Goal: Information Seeking & Learning: Learn about a topic

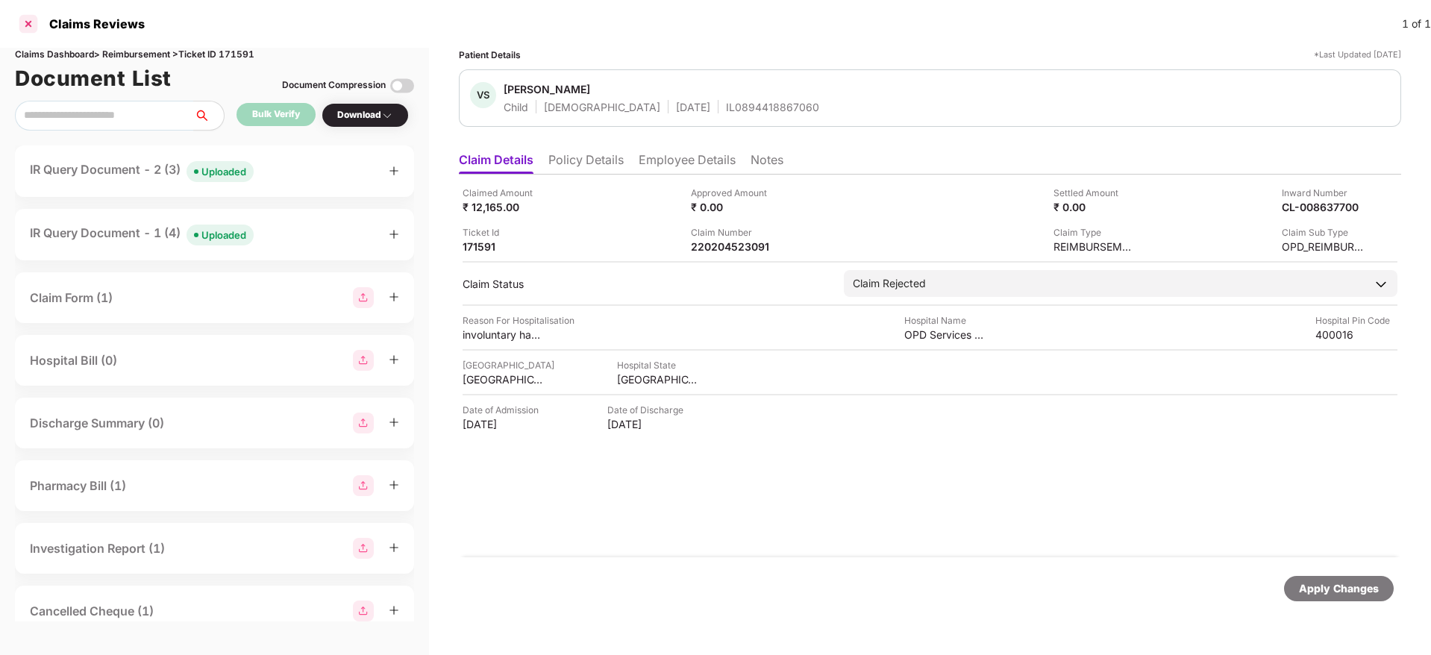
click at [37, 21] on div at bounding box center [28, 24] width 24 height 24
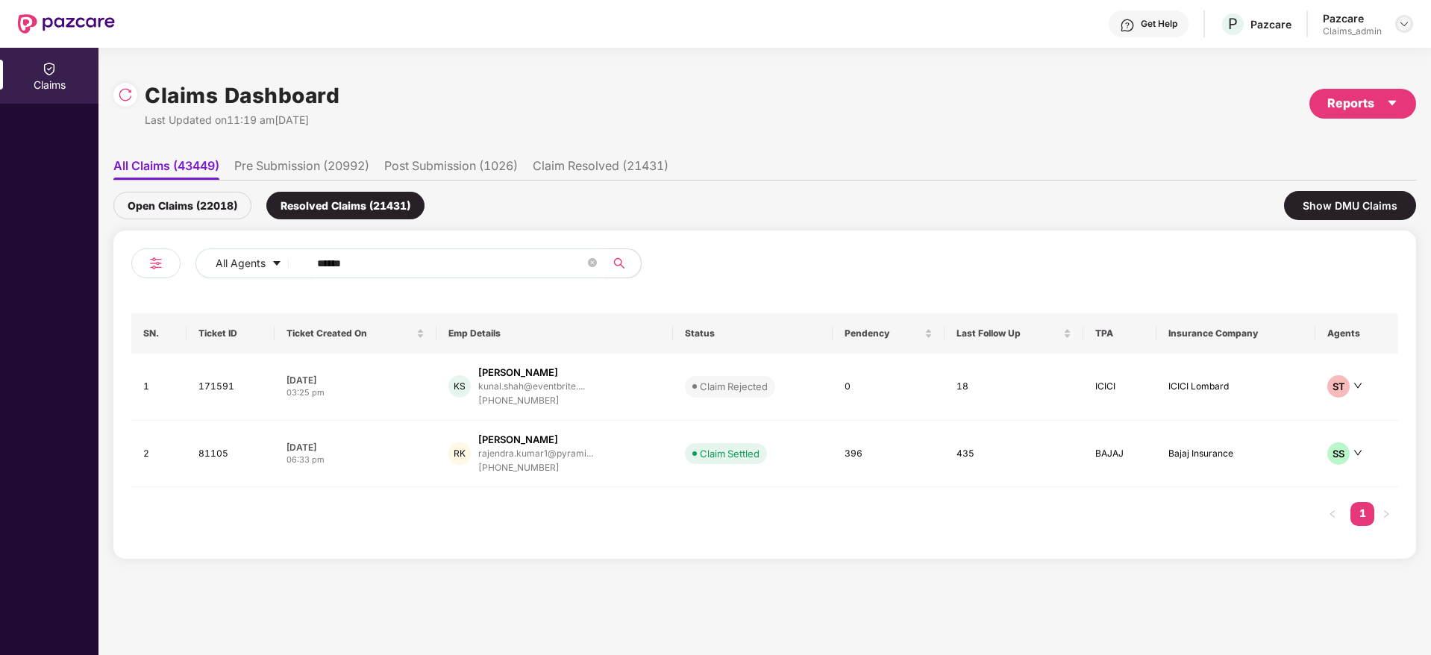
click at [1401, 21] on img at bounding box center [1404, 24] width 12 height 12
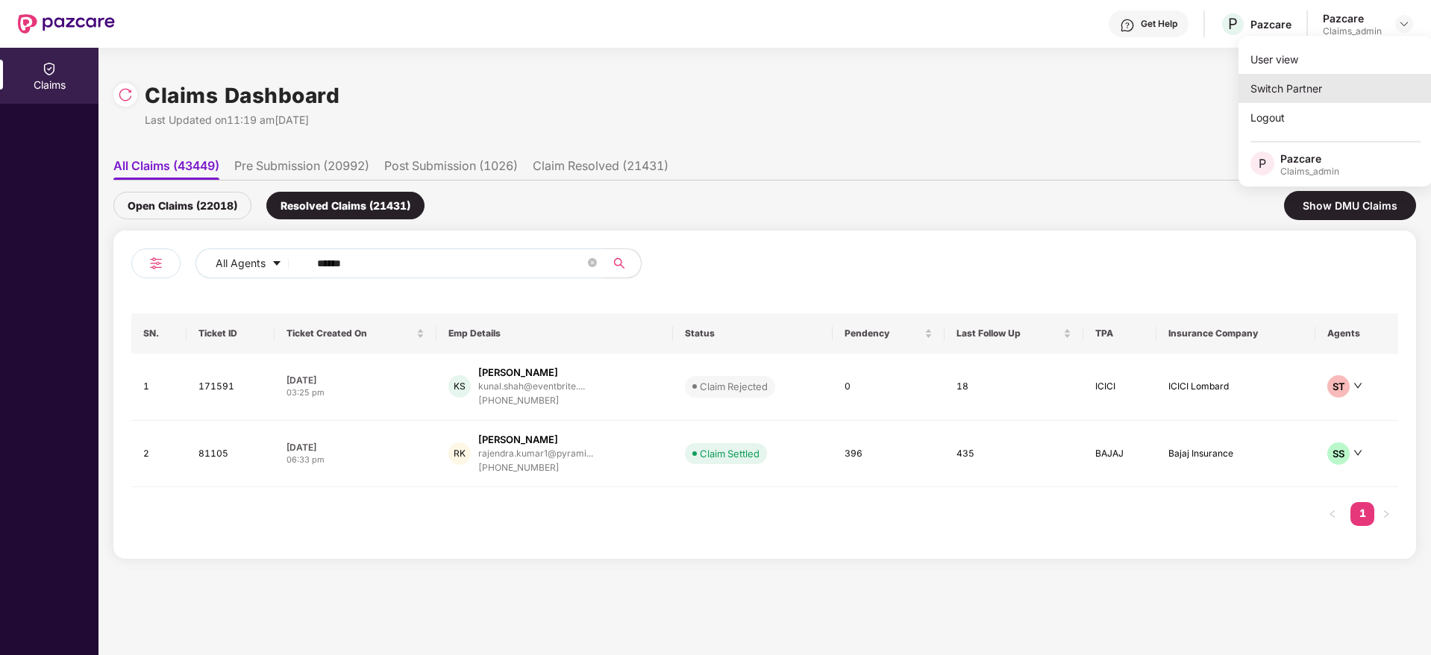
click at [1350, 98] on div "Switch Partner" at bounding box center [1336, 88] width 194 height 29
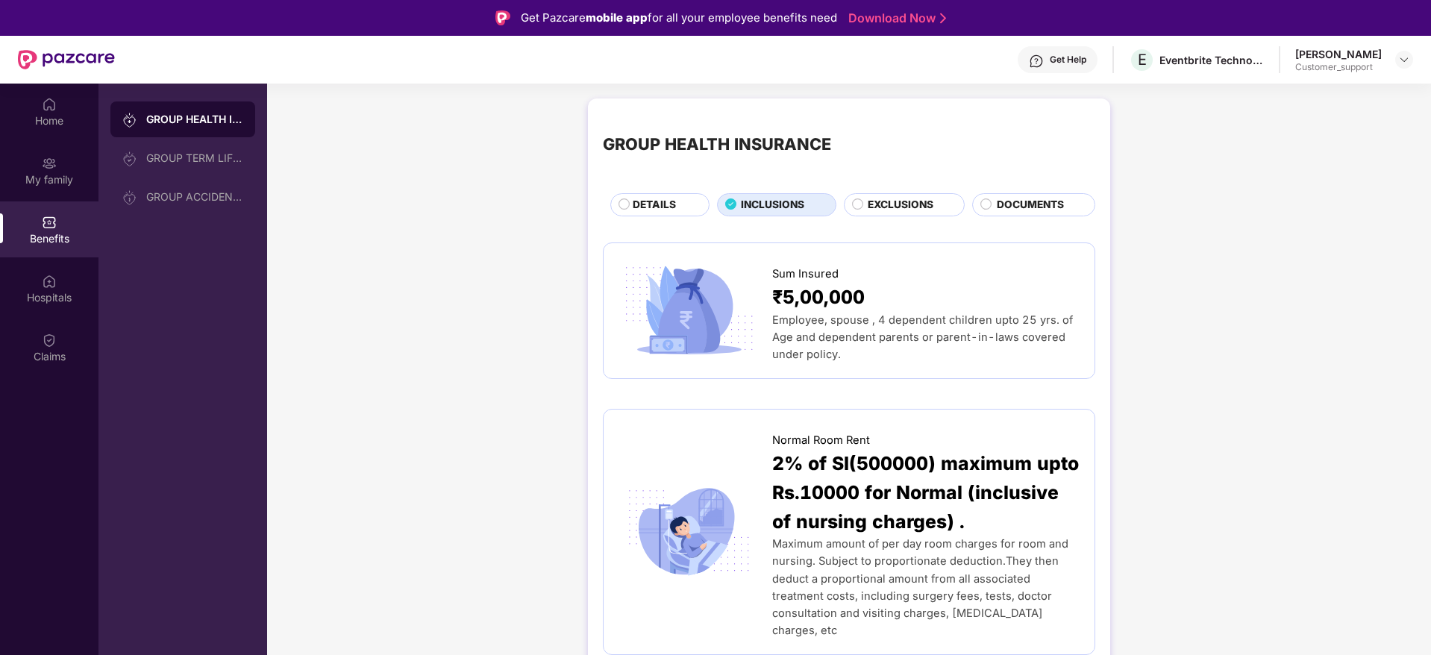
scroll to position [84, 0]
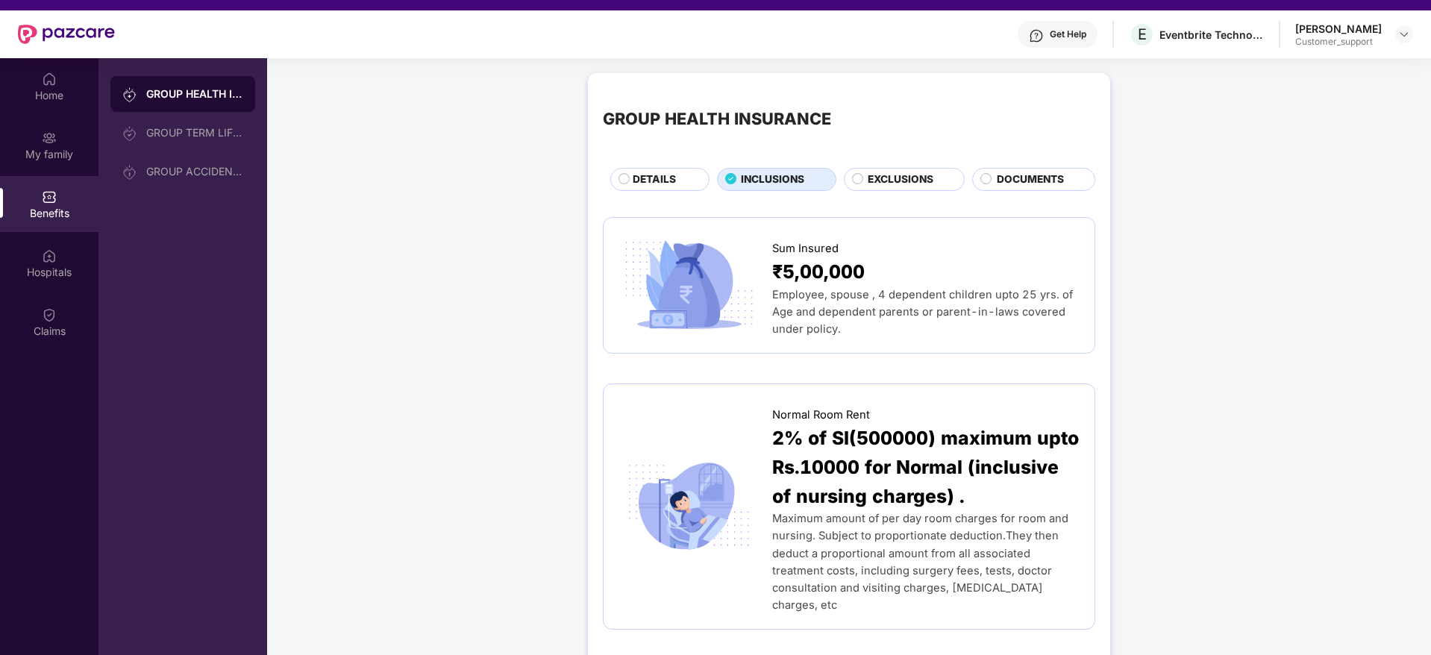
scroll to position [0, 0]
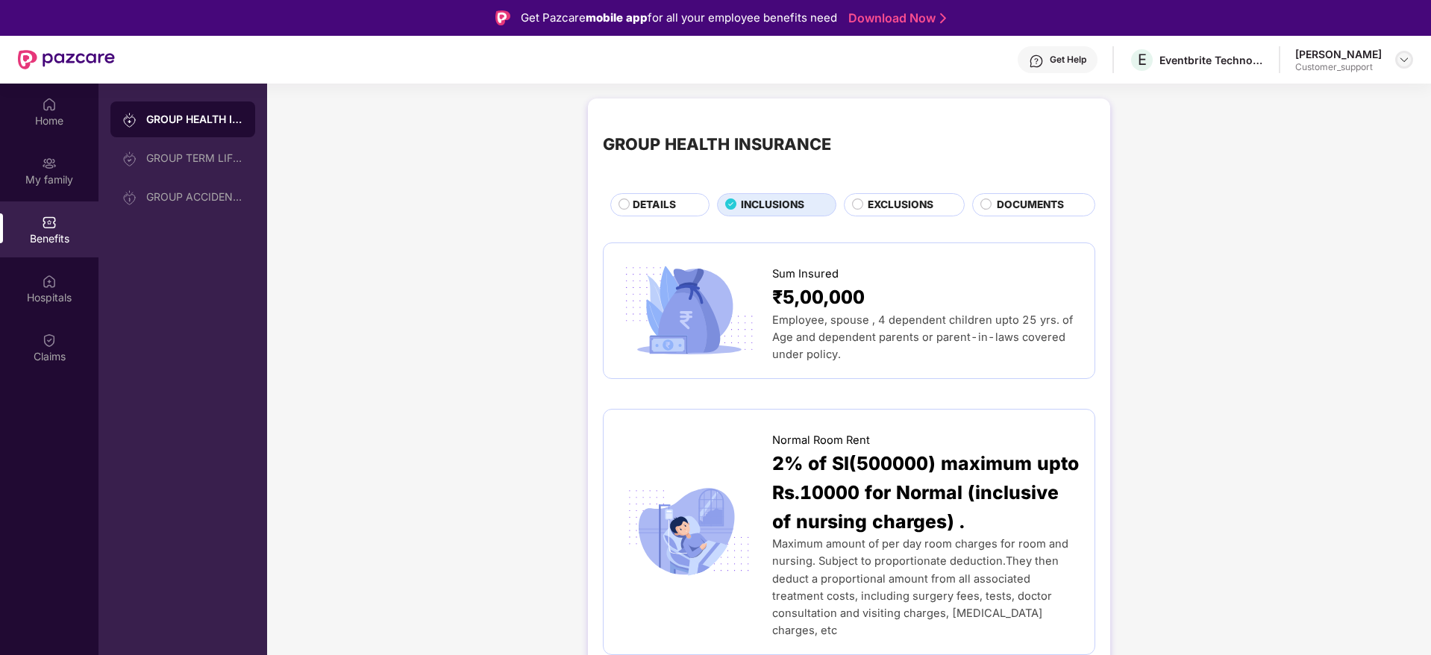
click at [1401, 58] on img at bounding box center [1404, 60] width 12 height 12
click at [1262, 103] on div "Switch to support view" at bounding box center [1334, 95] width 194 height 29
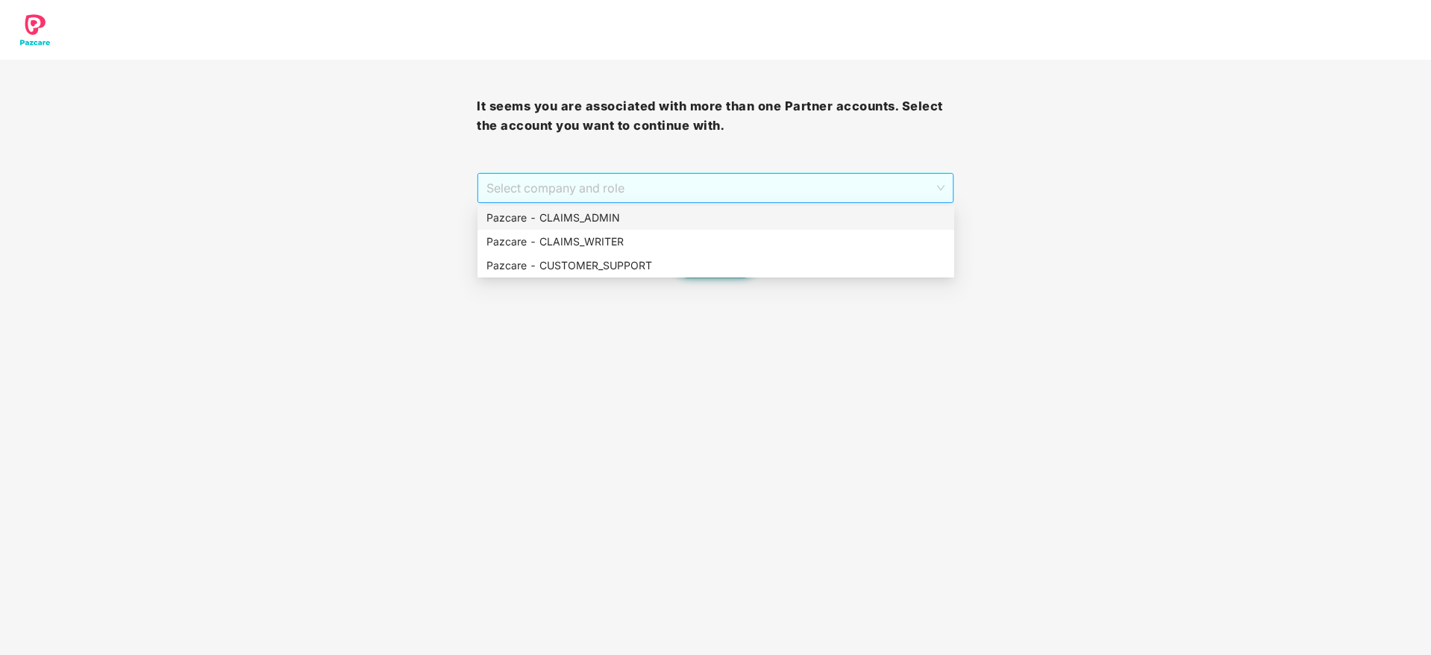
click at [763, 181] on span "Select company and role" at bounding box center [715, 188] width 457 height 28
click at [732, 258] on div "Pazcare - CUSTOMER_SUPPORT" at bounding box center [716, 265] width 459 height 16
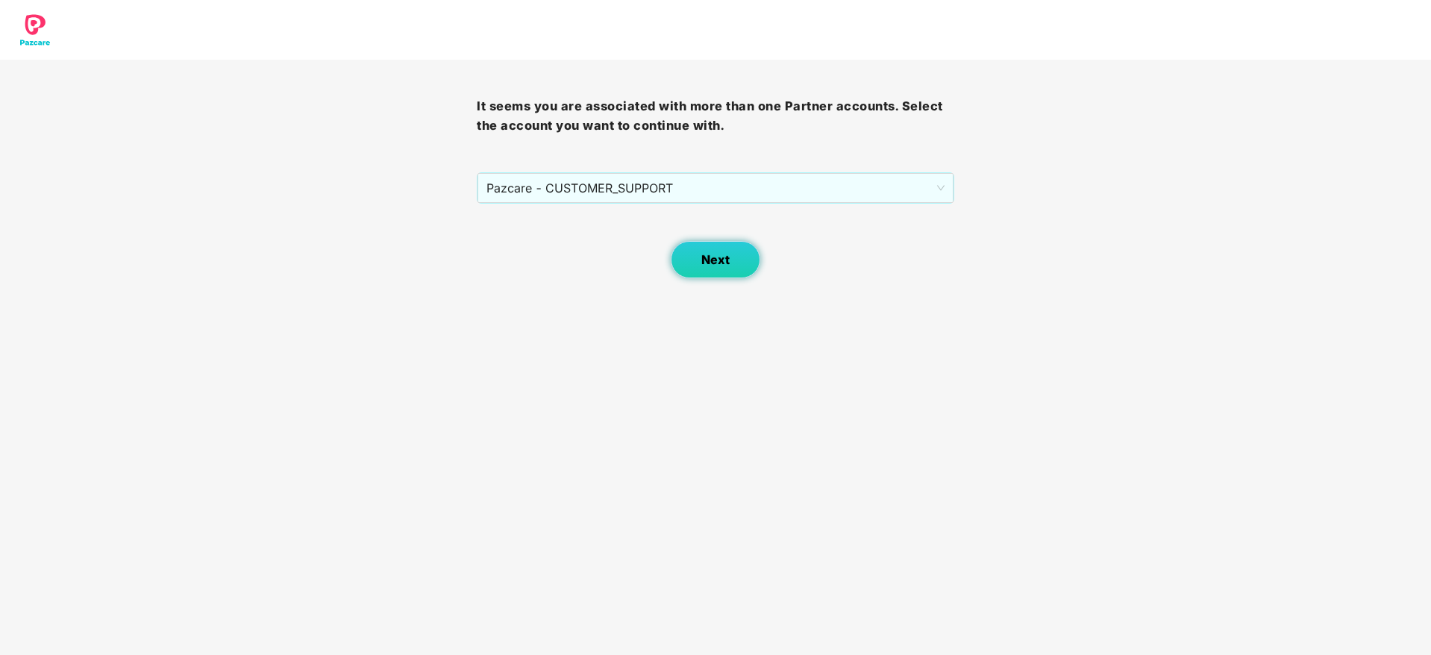
click at [716, 268] on button "Next" at bounding box center [716, 259] width 90 height 37
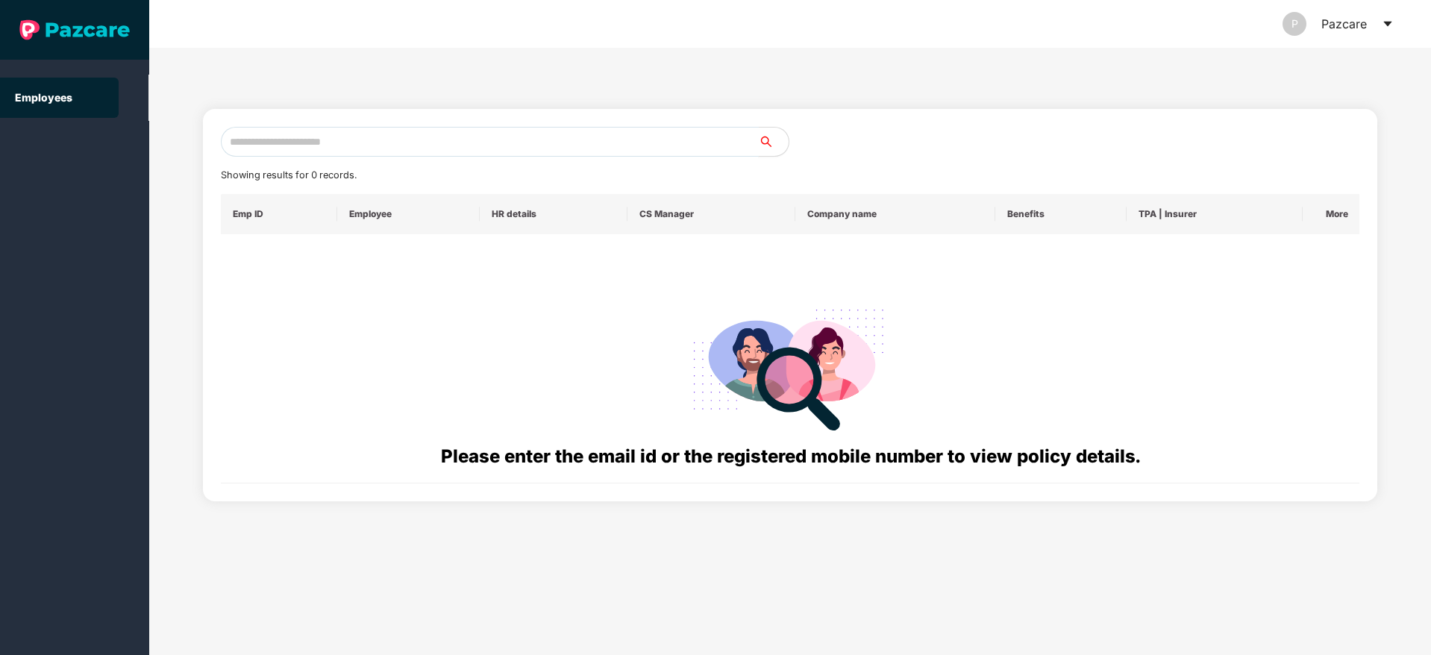
click at [548, 136] on input "text" at bounding box center [490, 142] width 538 height 30
paste input "**********"
type input "**********"
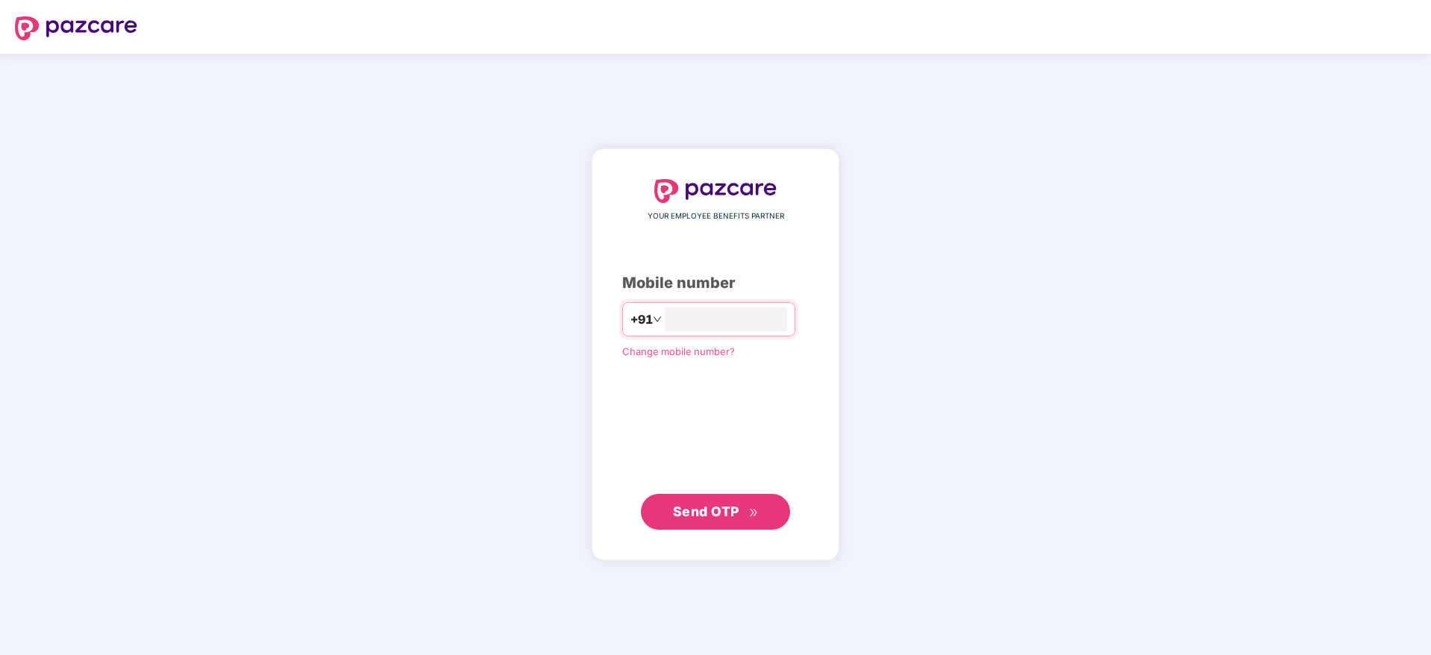
type input "**********"
click at [695, 519] on span "Send OTP" at bounding box center [716, 511] width 86 height 21
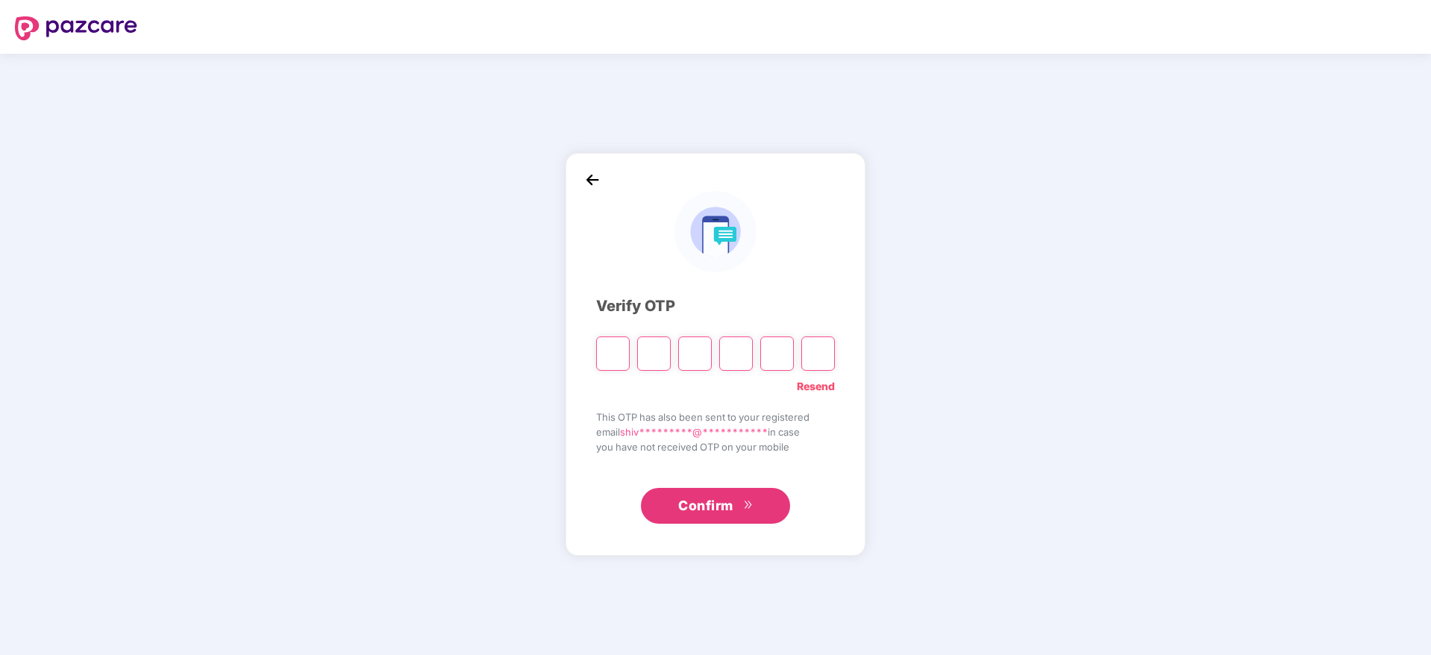
type input "*"
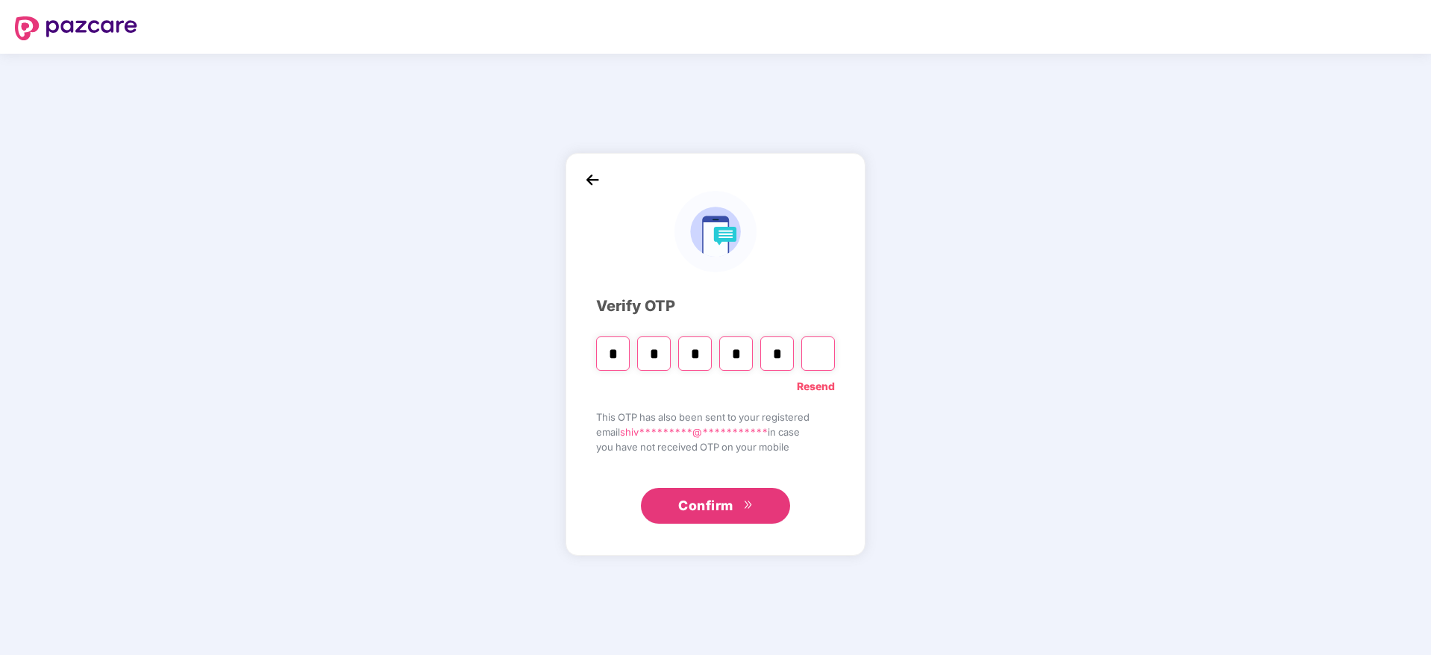
type input "*"
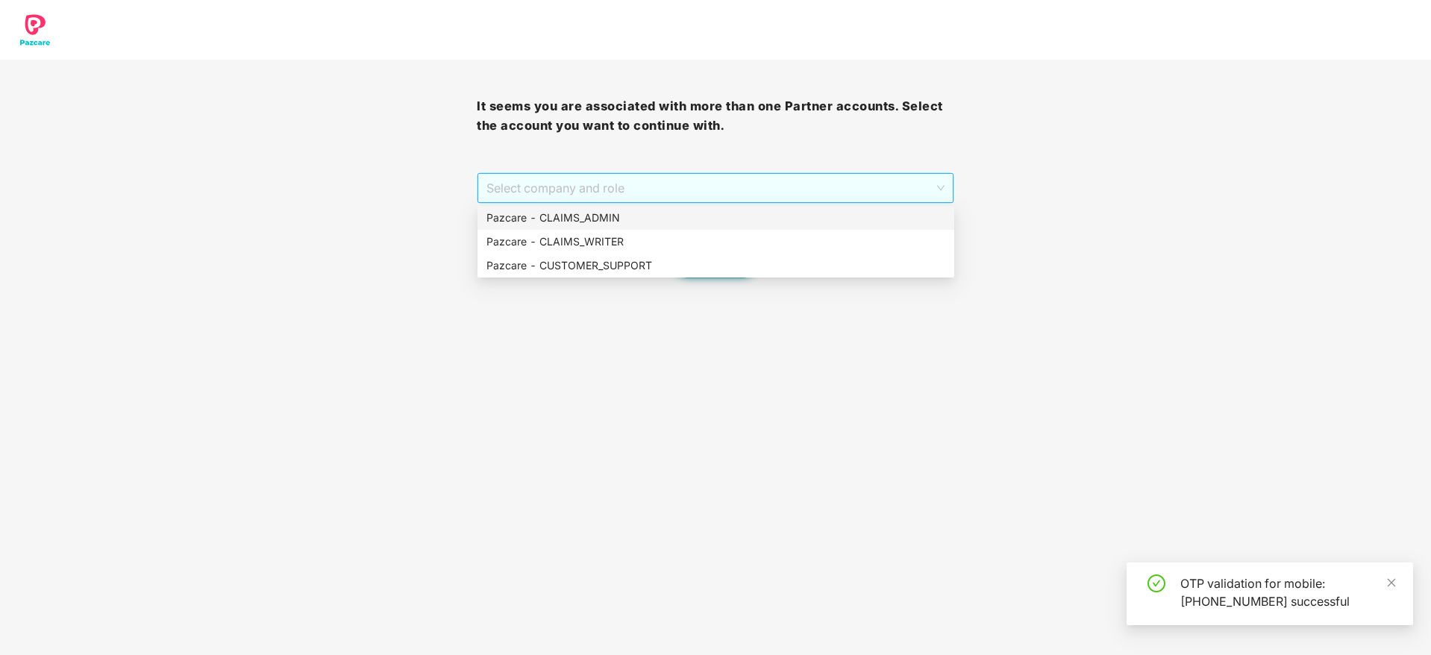
click at [635, 191] on span "Select company and role" at bounding box center [715, 188] width 457 height 28
click at [643, 269] on div "Pazcare - CUSTOMER_SUPPORT" at bounding box center [716, 265] width 459 height 16
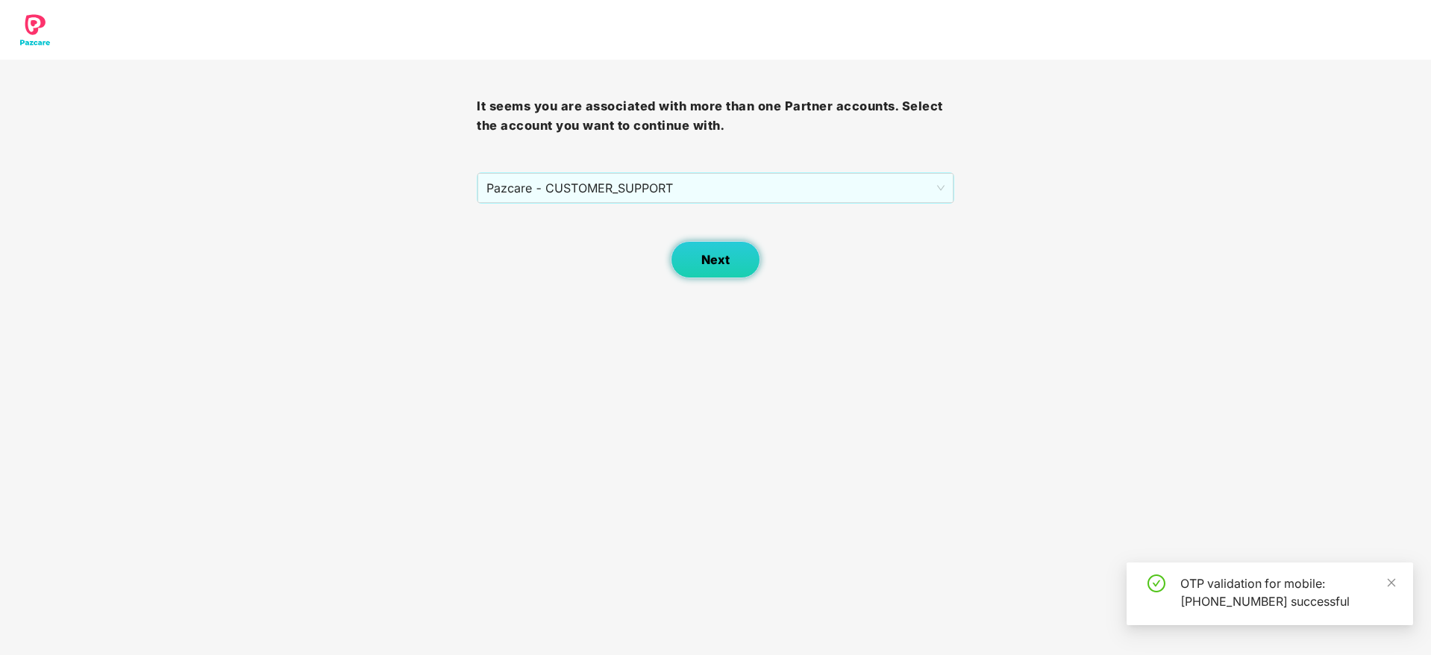
click at [697, 267] on button "Next" at bounding box center [716, 259] width 90 height 37
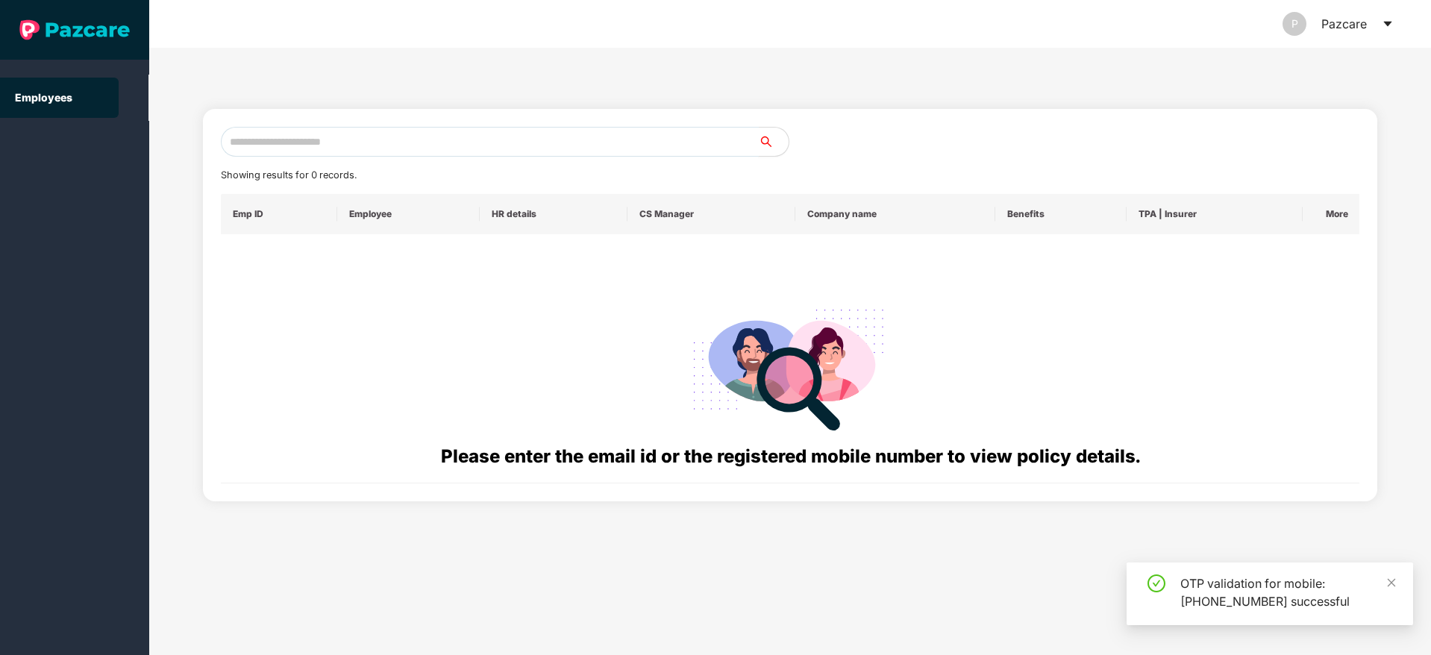
click at [475, 141] on input "text" at bounding box center [490, 142] width 538 height 30
paste input "**********"
click at [228, 142] on input "**********" at bounding box center [490, 142] width 538 height 30
drag, startPoint x: 318, startPoint y: 150, endPoint x: 137, endPoint y: 187, distance: 185.0
click at [137, 187] on section "**********" at bounding box center [715, 327] width 1431 height 655
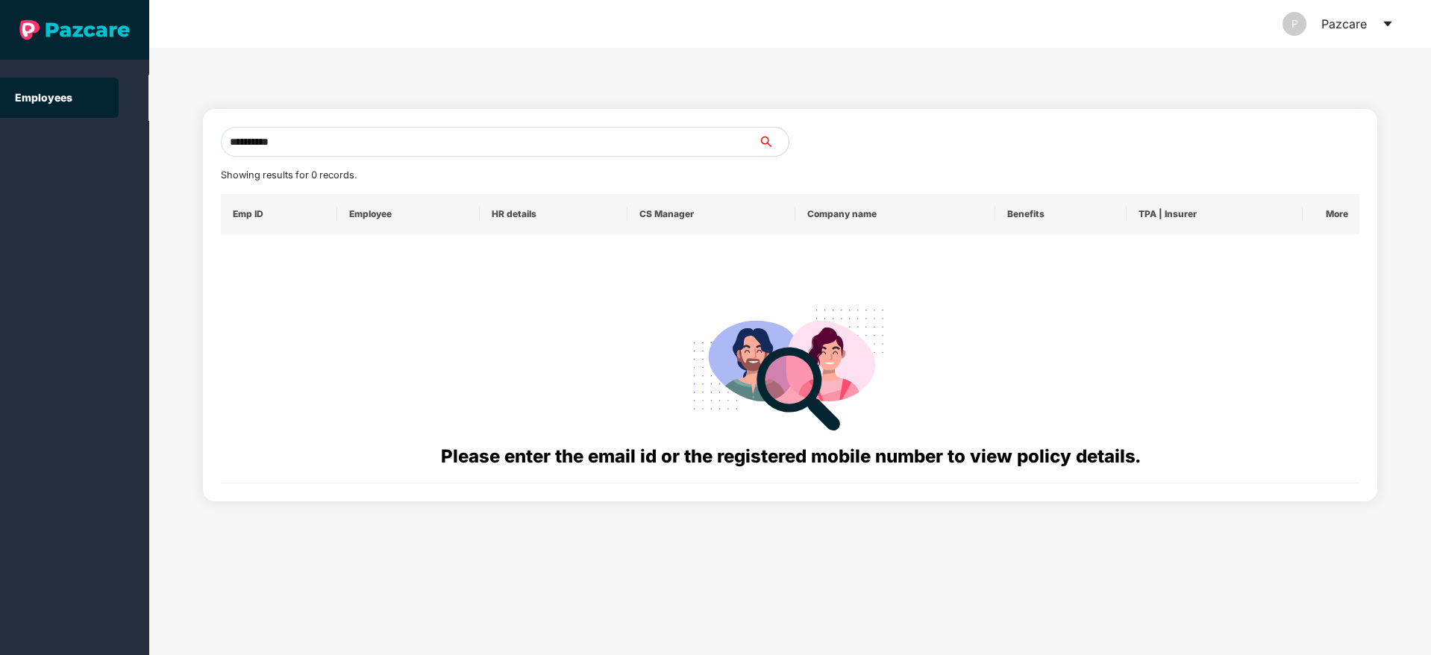
paste input "**********"
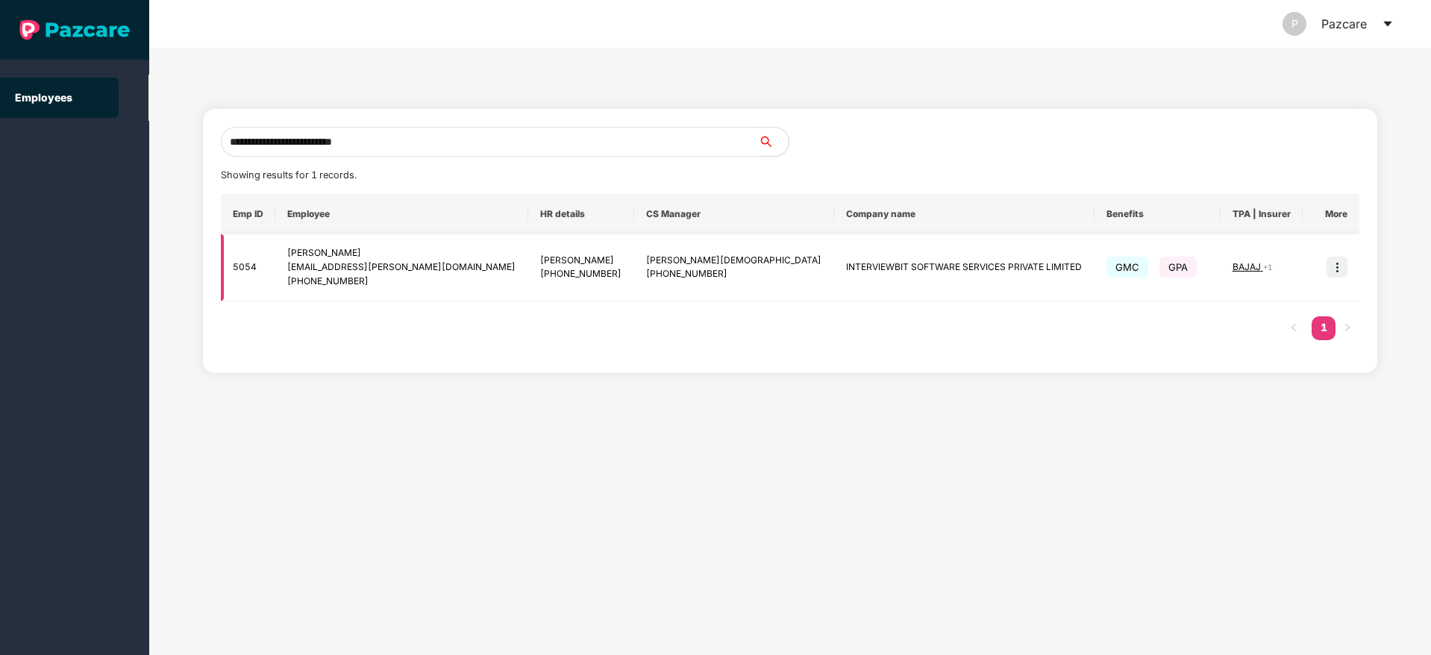
type input "**********"
click at [1331, 277] on img at bounding box center [1337, 267] width 21 height 21
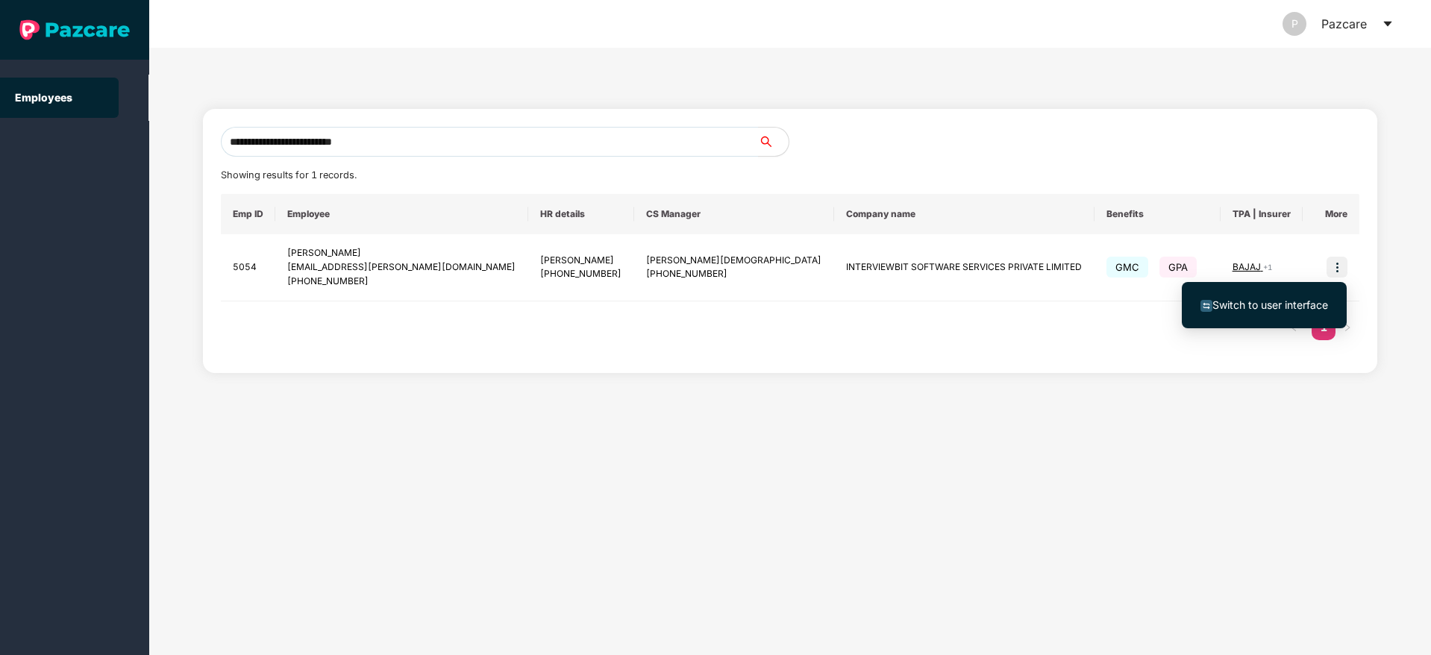
click at [1236, 303] on span "Switch to user interface" at bounding box center [1271, 304] width 116 height 13
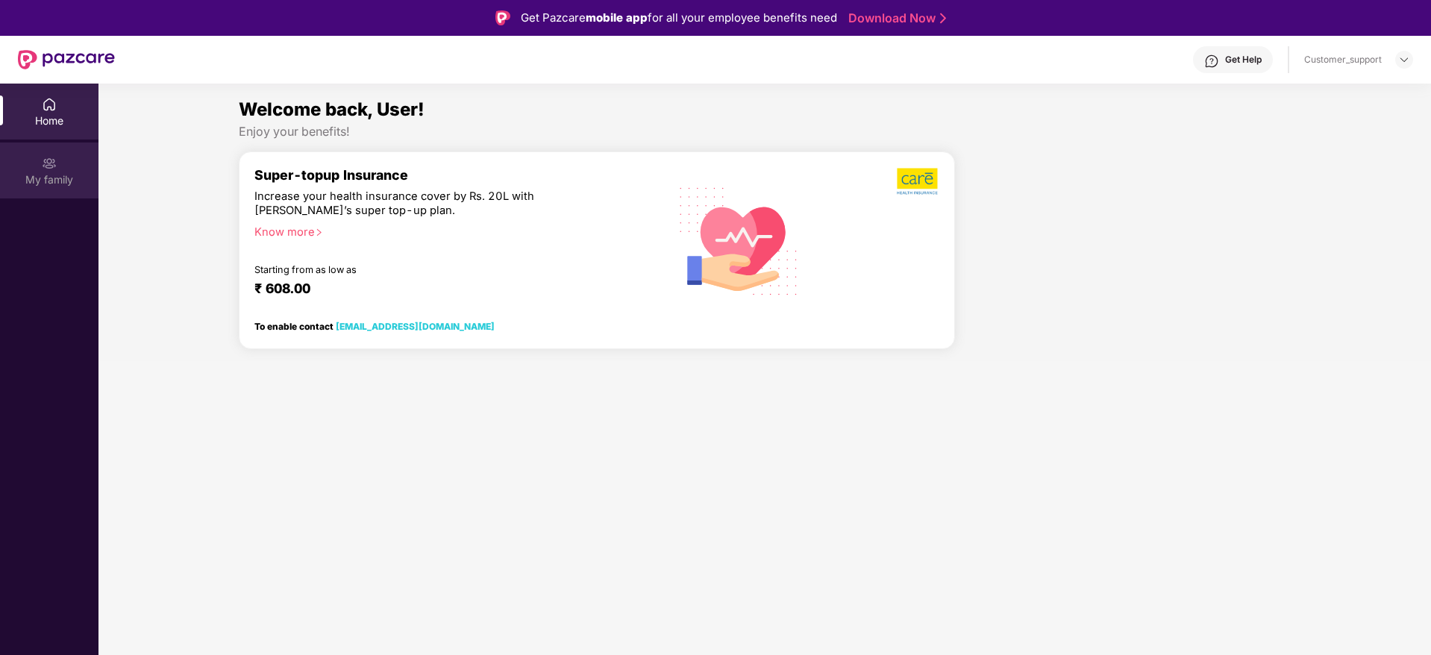
click at [49, 180] on div "My family" at bounding box center [49, 179] width 99 height 15
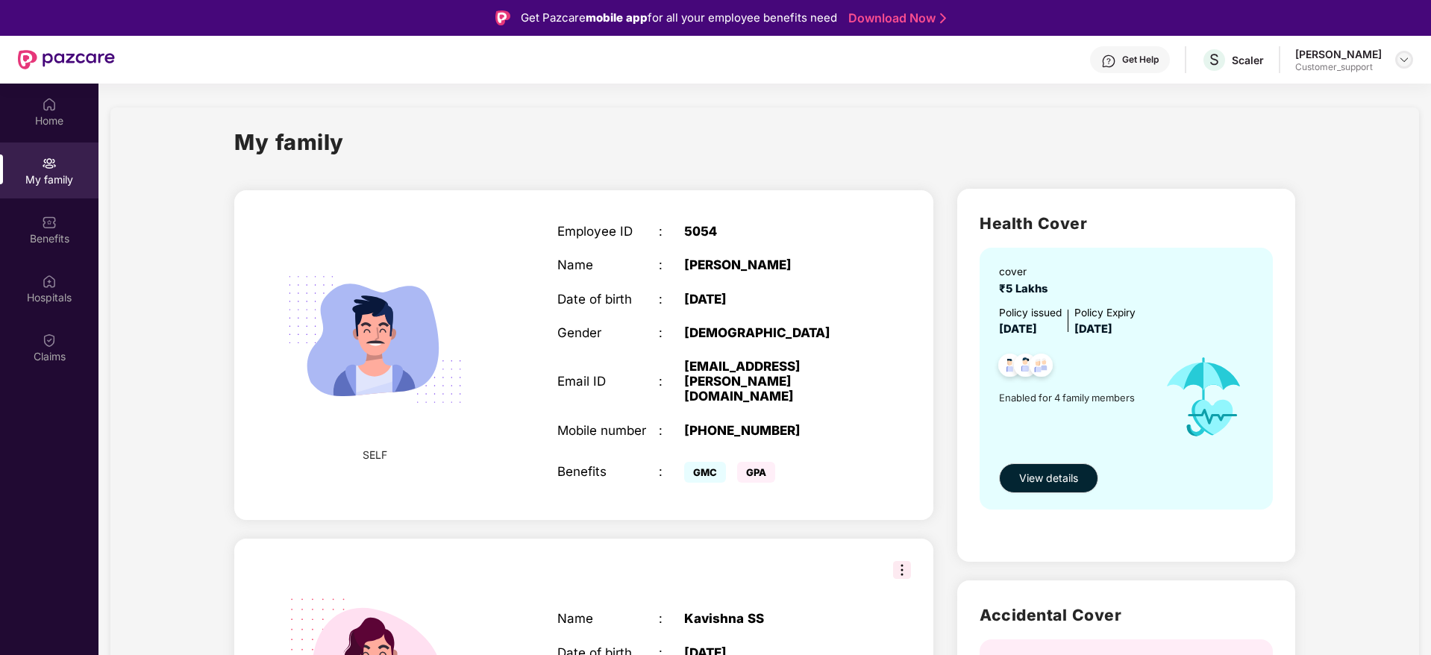
click at [1401, 60] on img at bounding box center [1404, 60] width 12 height 12
click at [1275, 90] on div "Switch to support view" at bounding box center [1334, 95] width 194 height 29
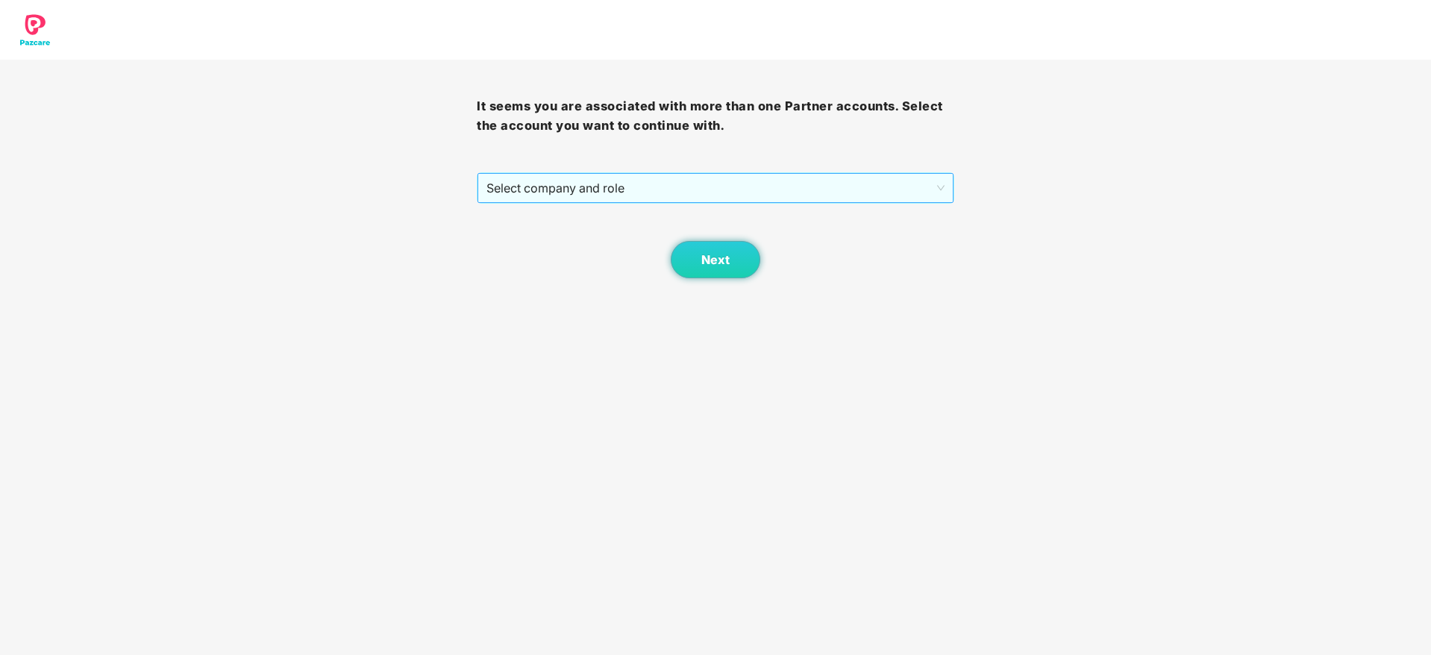
click at [739, 184] on span "Select company and role" at bounding box center [715, 188] width 457 height 28
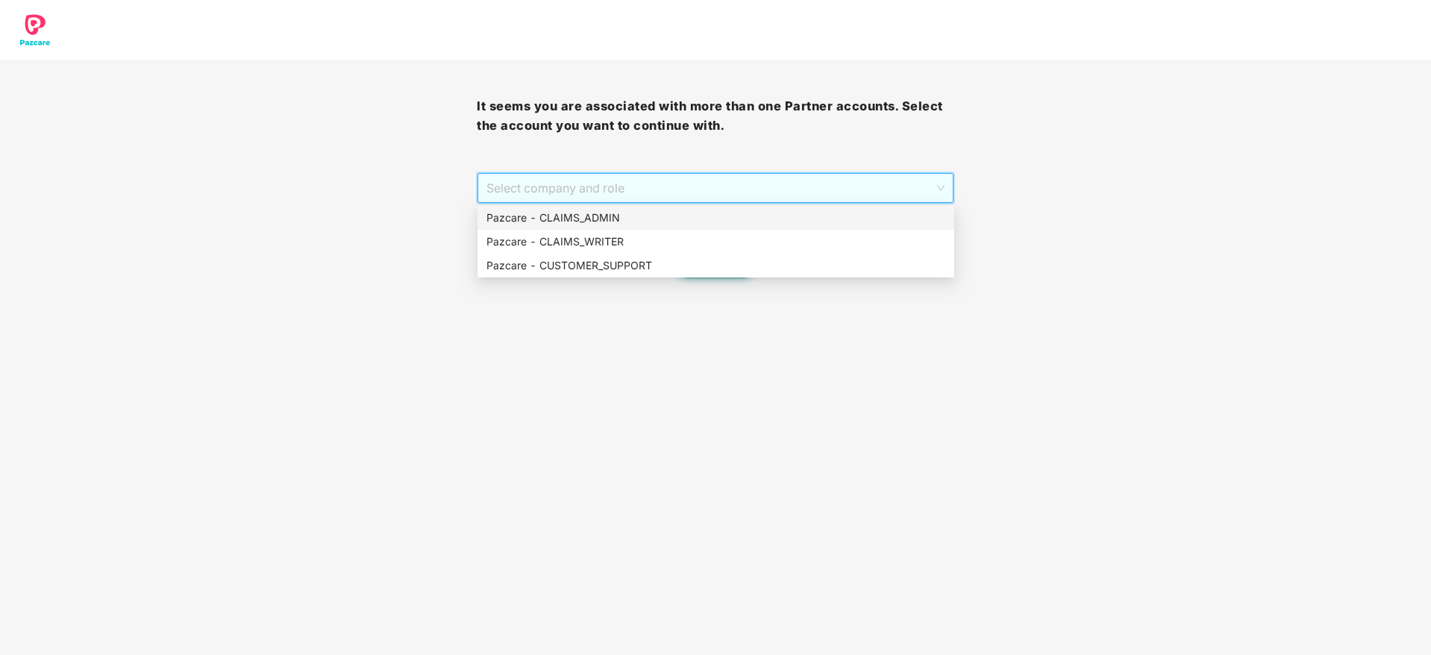
click at [646, 216] on div "Pazcare - CLAIMS_ADMIN" at bounding box center [716, 218] width 459 height 16
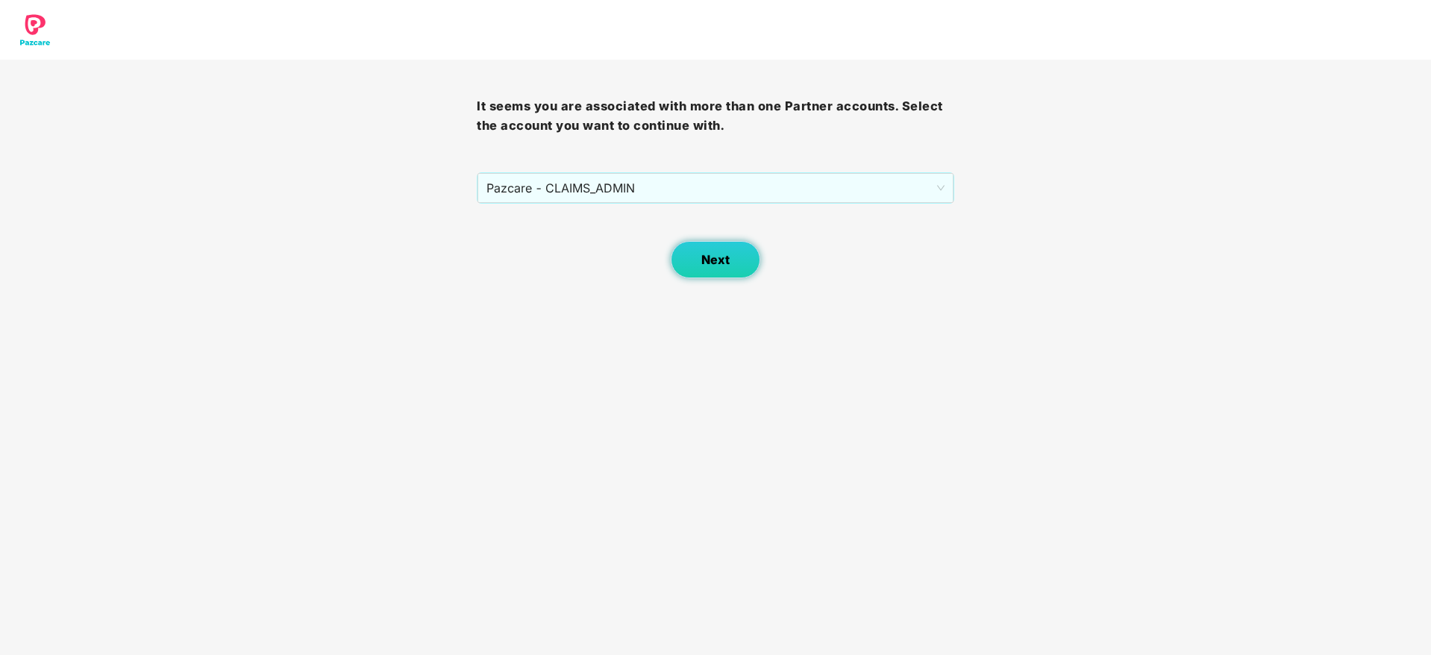
click at [718, 257] on span "Next" at bounding box center [715, 260] width 28 height 14
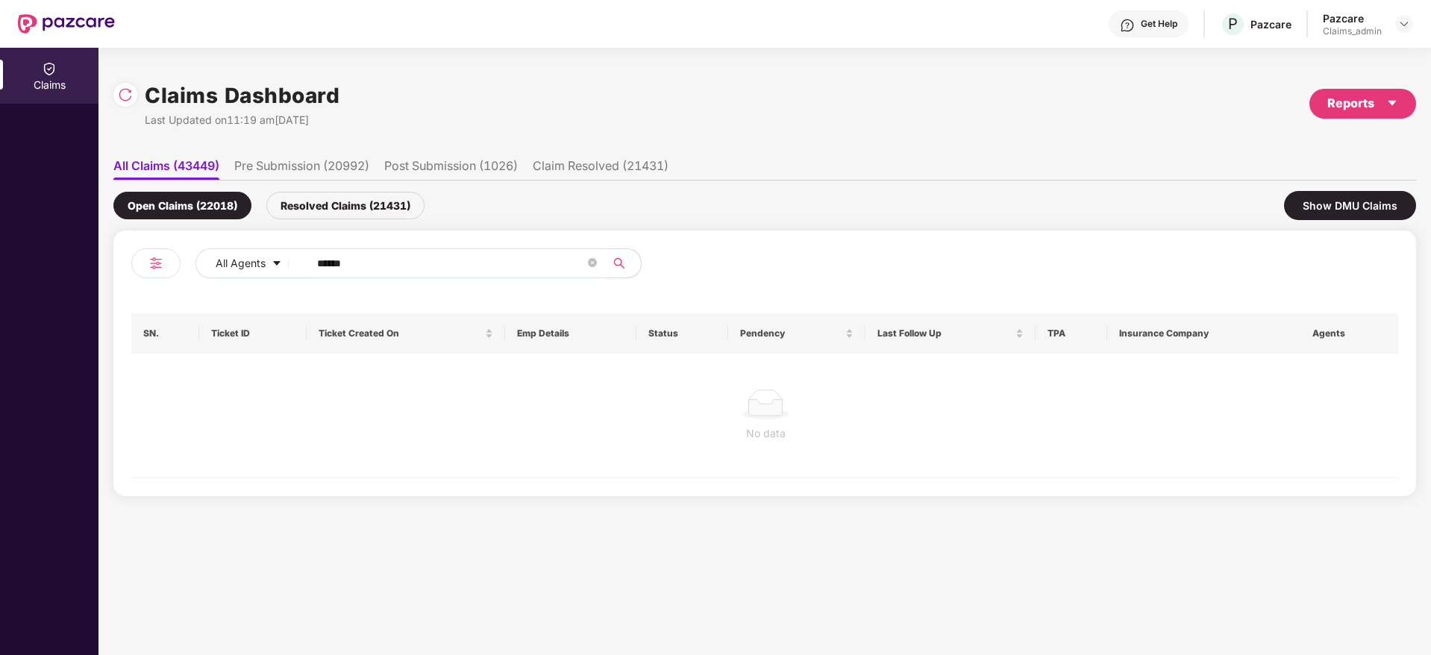
click at [378, 254] on input "******" at bounding box center [451, 263] width 268 height 22
type input "******"
click at [346, 216] on div "Resolved Claims (21431)" at bounding box center [345, 206] width 158 height 28
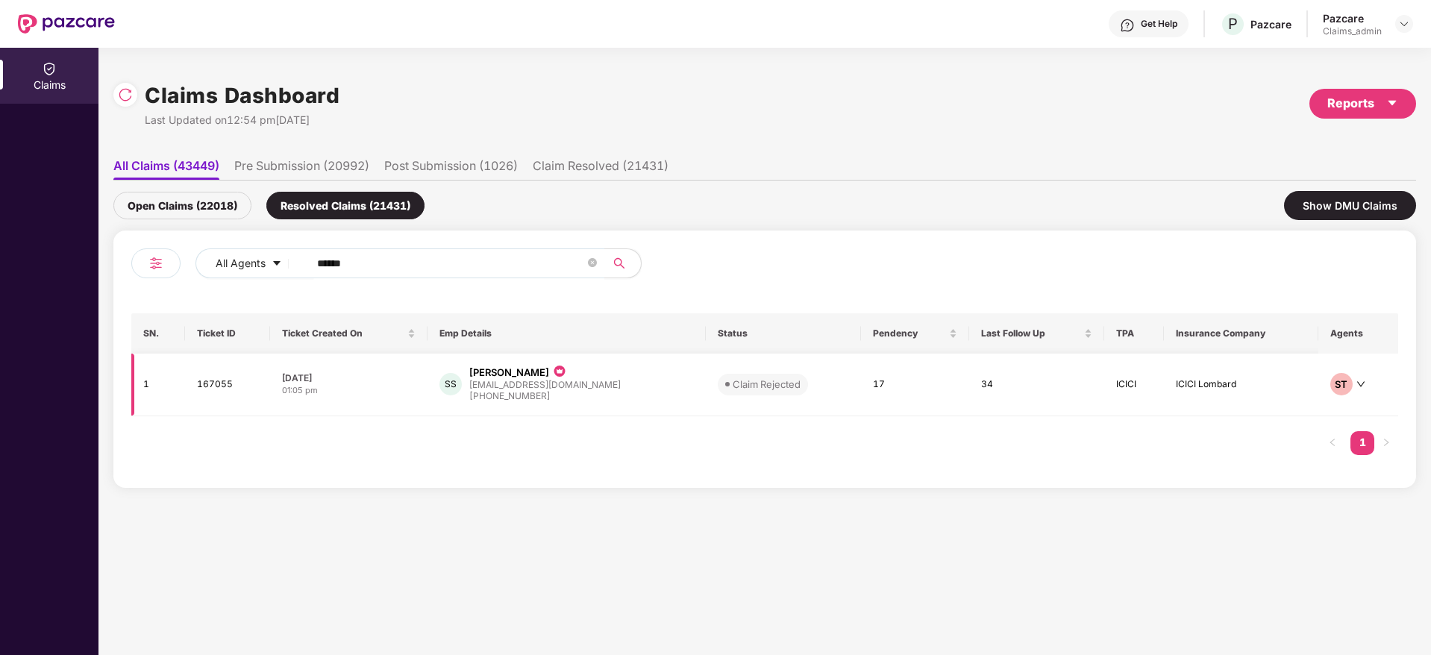
click at [510, 380] on div "sachin@scimplify.com" at bounding box center [544, 385] width 151 height 10
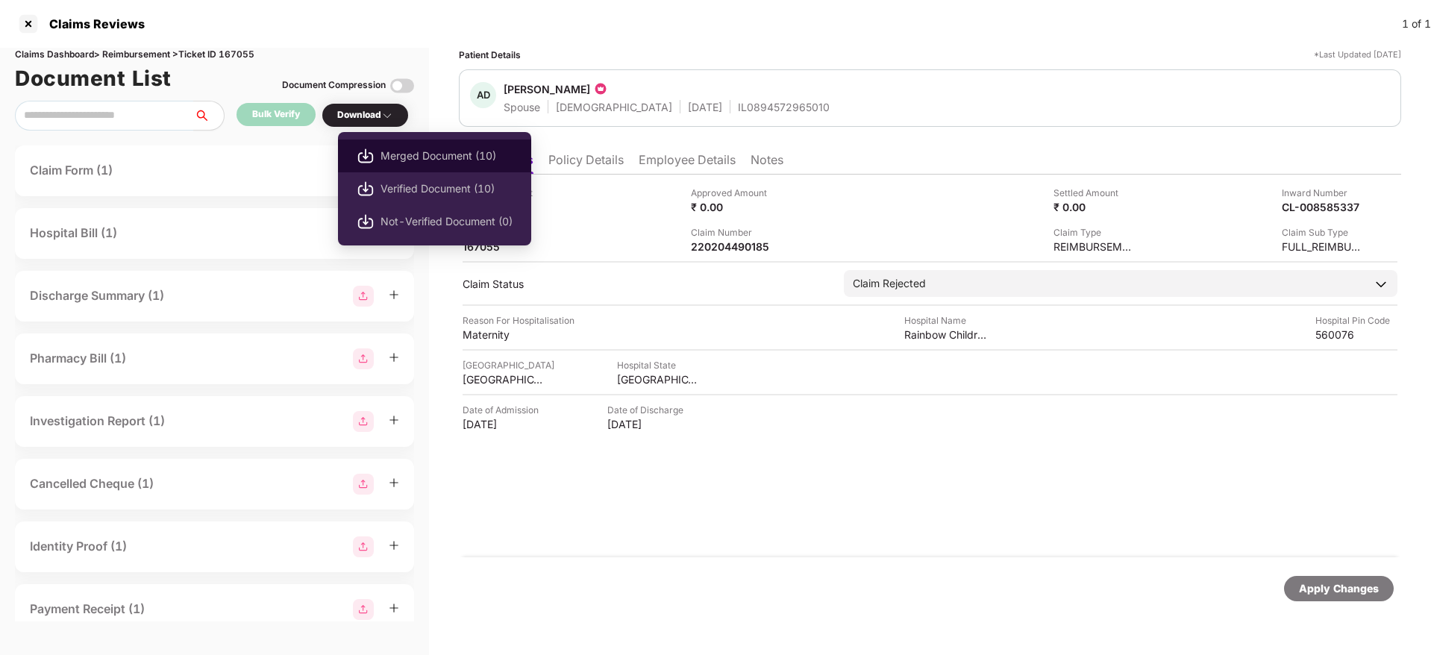
click at [405, 154] on span "Merged Document (10)" at bounding box center [447, 156] width 132 height 16
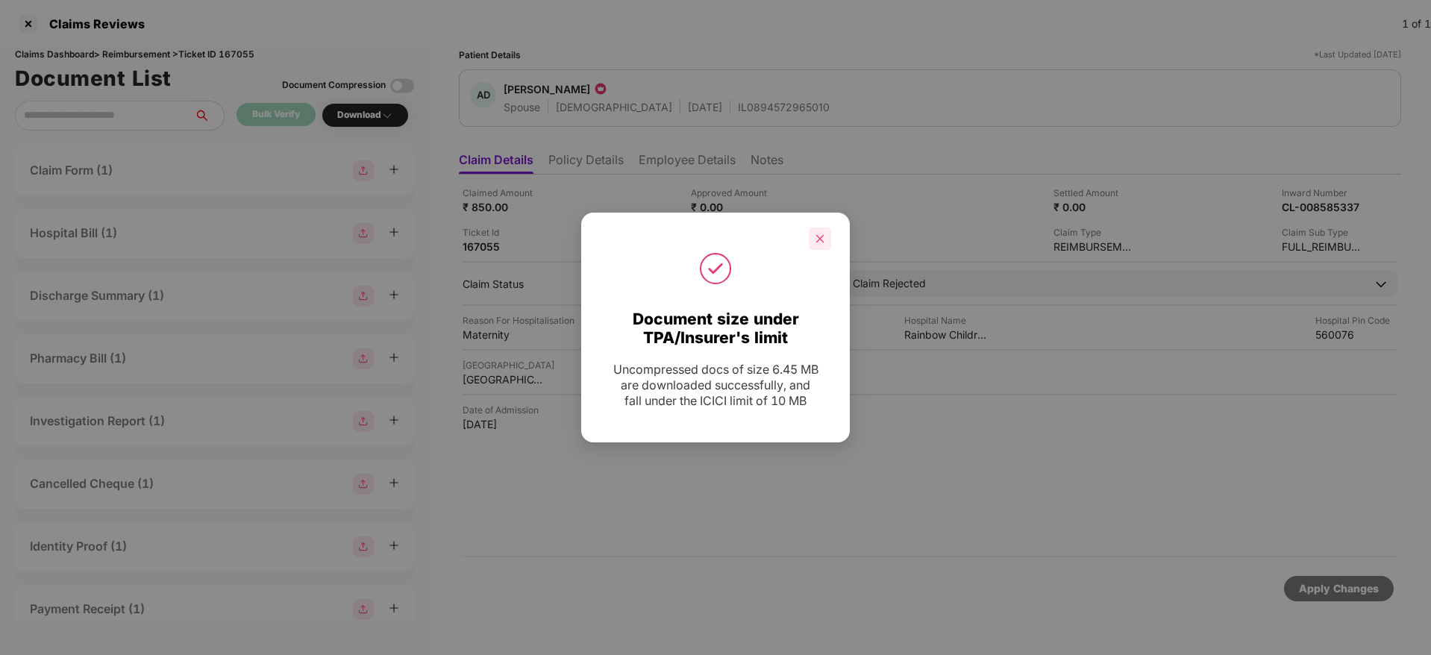
click at [819, 240] on icon "close" at bounding box center [820, 239] width 10 height 10
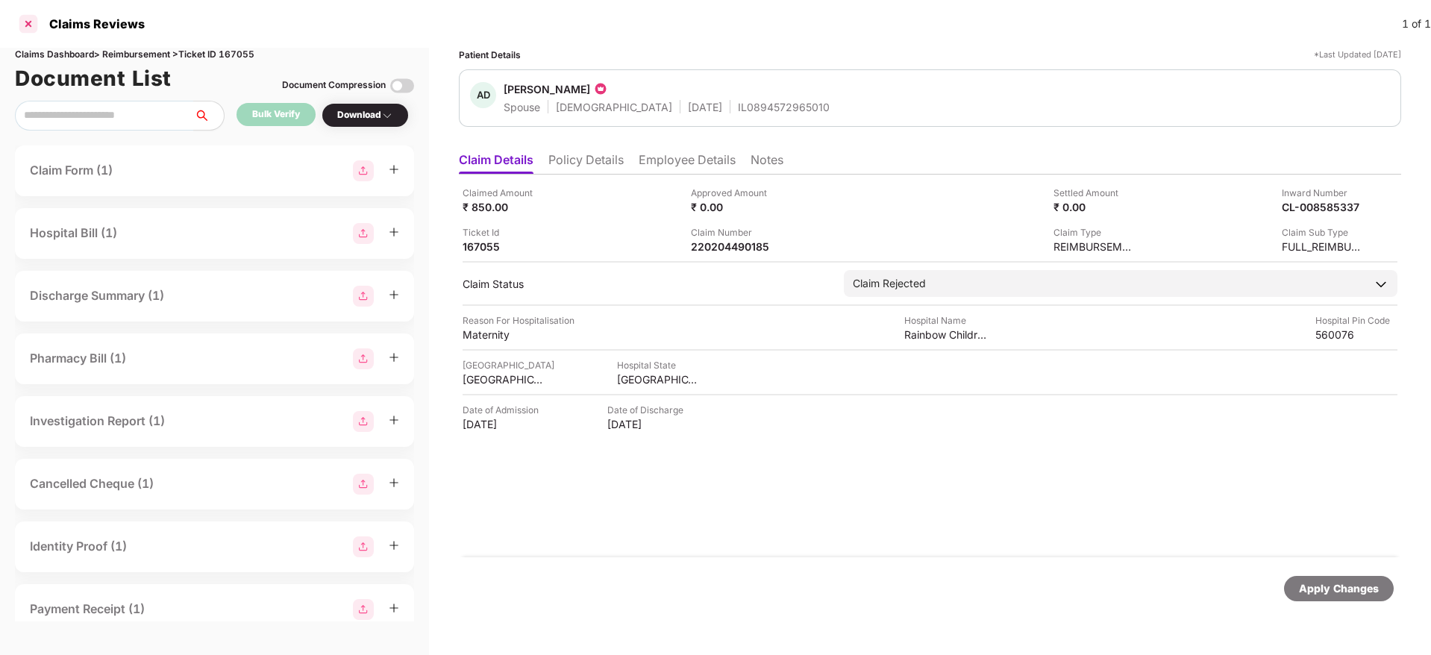
click at [19, 21] on div at bounding box center [28, 24] width 24 height 24
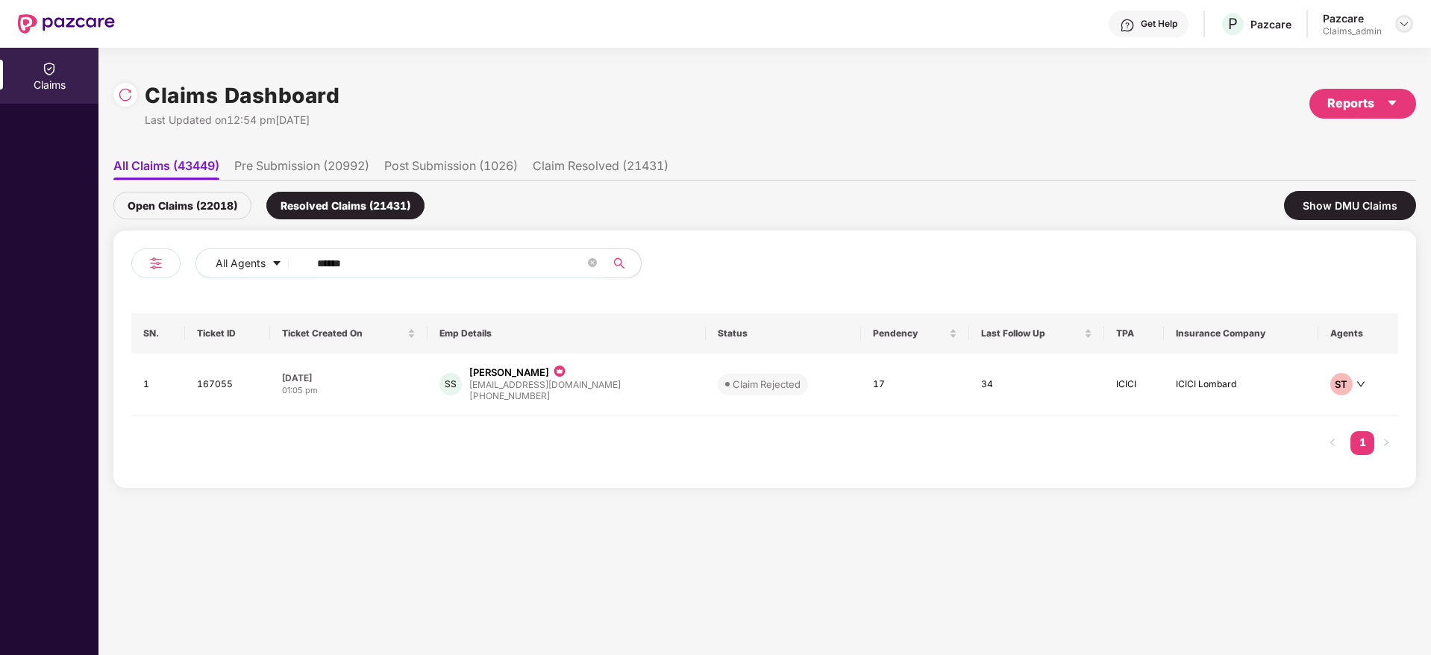
click at [1400, 23] on img at bounding box center [1404, 24] width 12 height 12
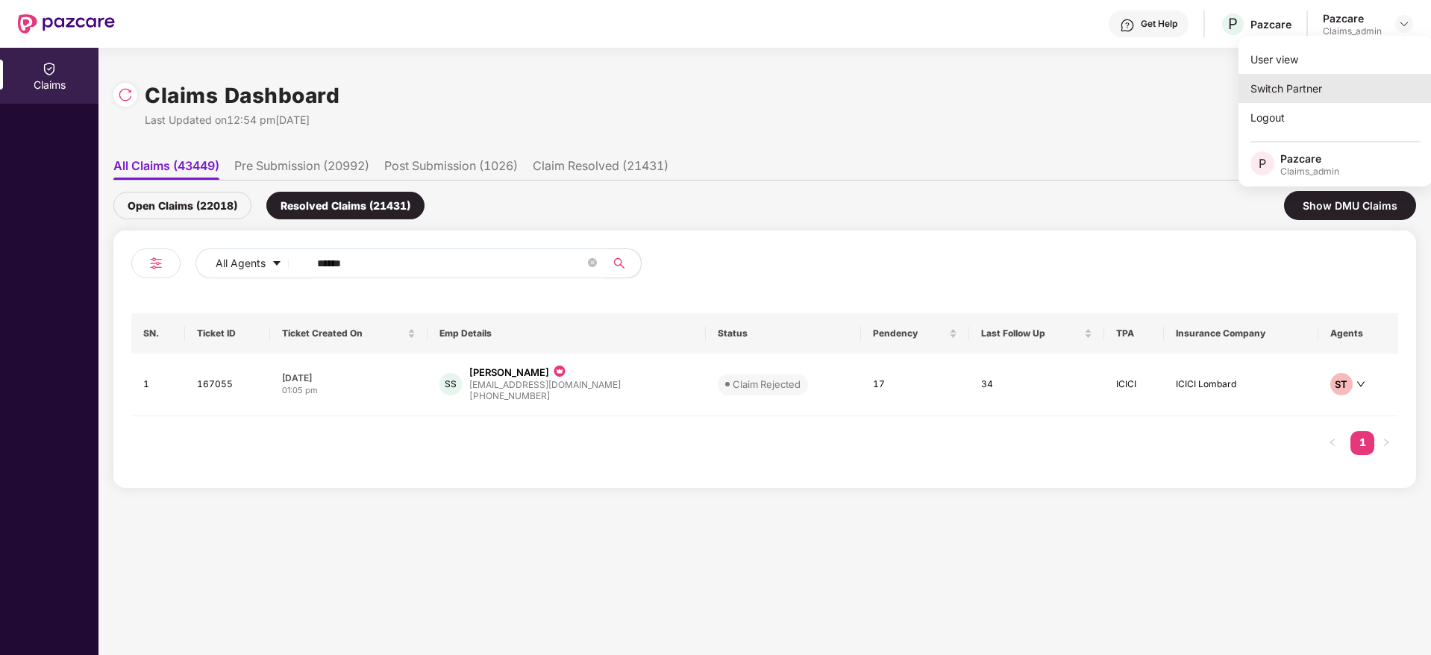
click at [1248, 78] on div "Switch Partner" at bounding box center [1336, 88] width 194 height 29
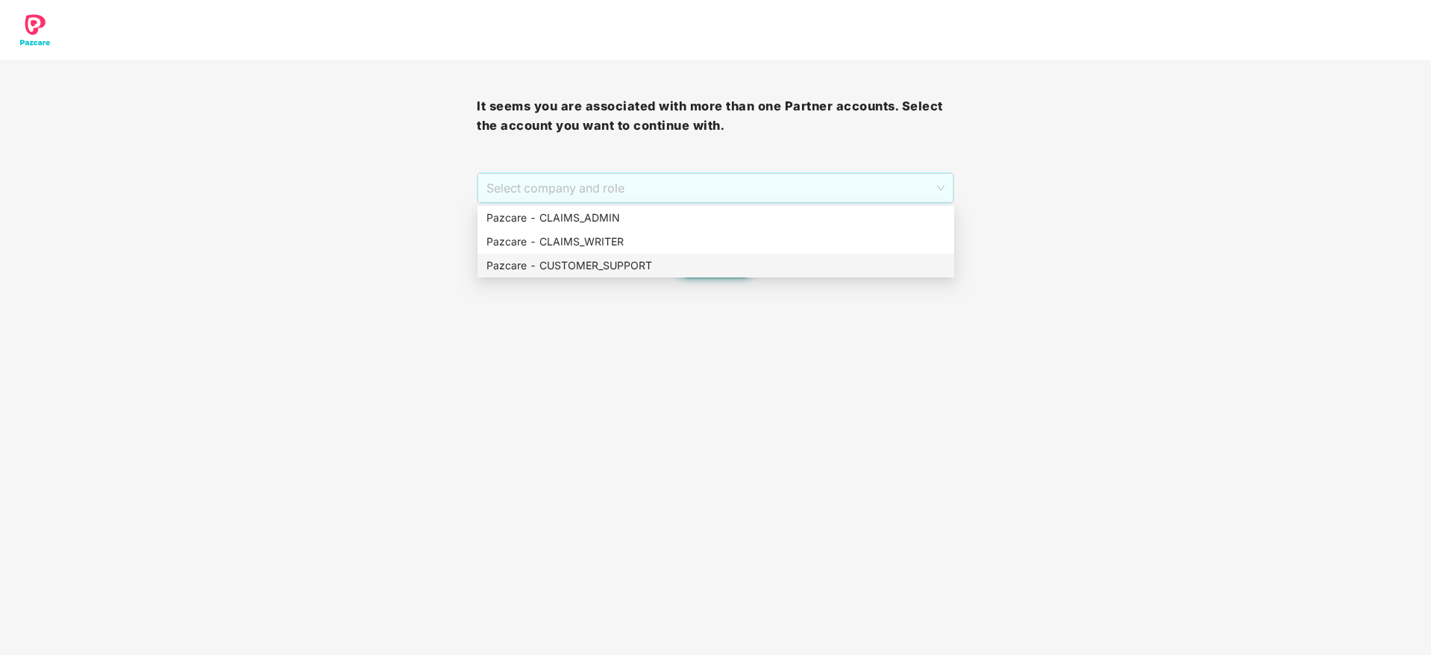
drag, startPoint x: 754, startPoint y: 190, endPoint x: 685, endPoint y: 272, distance: 107.5
click at [685, 272] on body "It seems you are associated with more than one Partner accounts. Select the acc…" at bounding box center [715, 327] width 1431 height 655
click at [685, 272] on div "Pazcare - CUSTOMER_SUPPORT" at bounding box center [716, 265] width 459 height 16
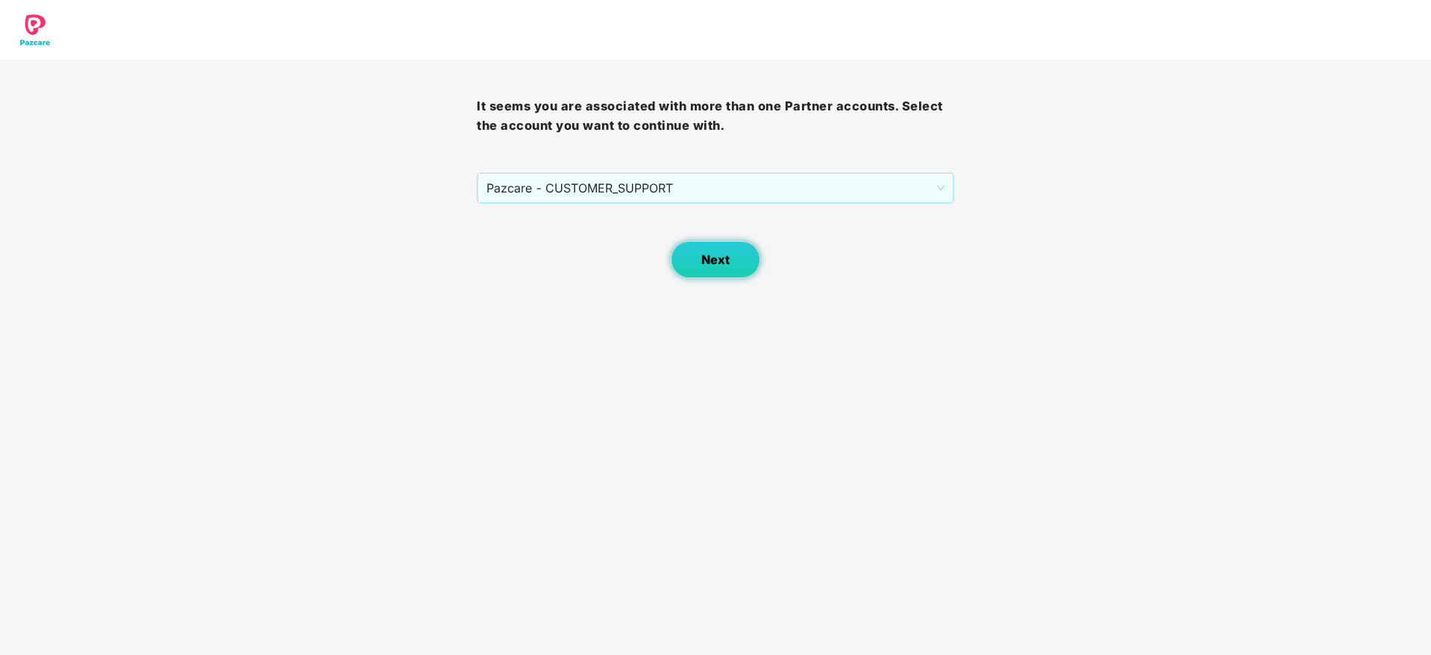
click at [707, 271] on button "Next" at bounding box center [716, 259] width 90 height 37
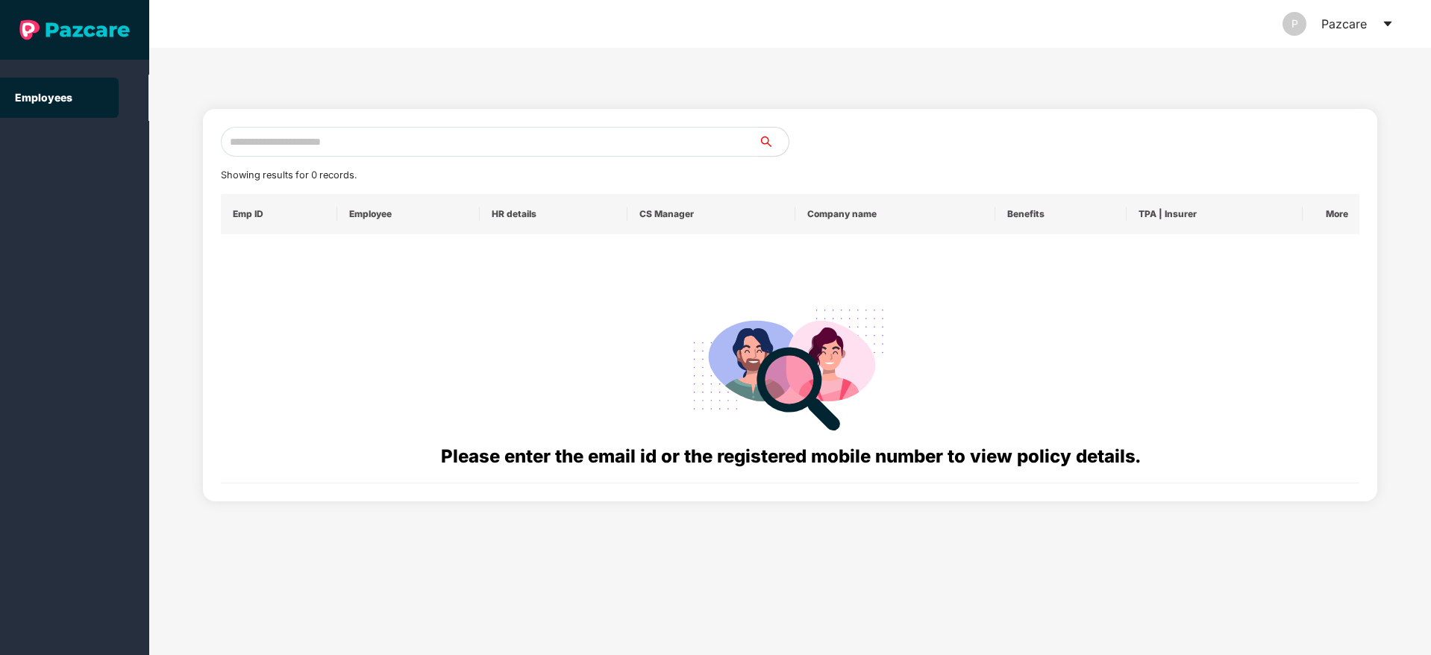
click at [481, 148] on input "text" at bounding box center [490, 142] width 538 height 30
paste input "**********"
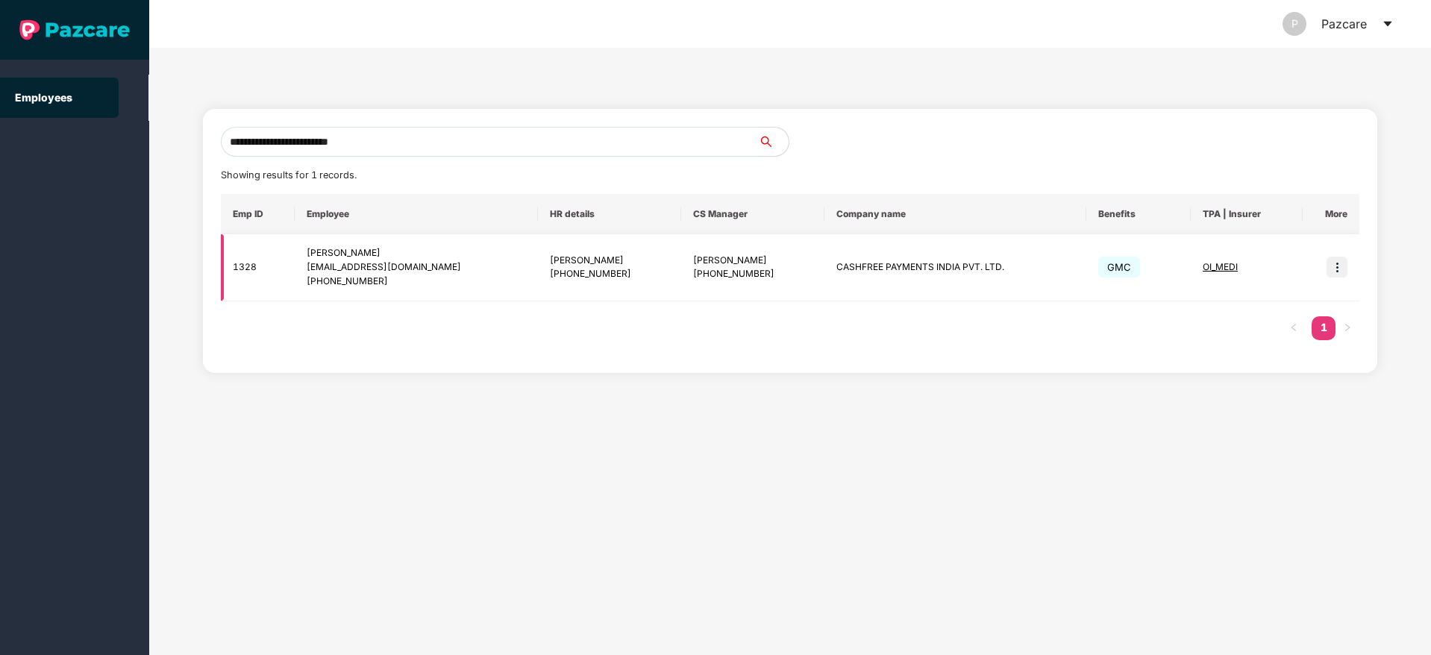
type input "**********"
click at [1340, 272] on img at bounding box center [1337, 267] width 21 height 21
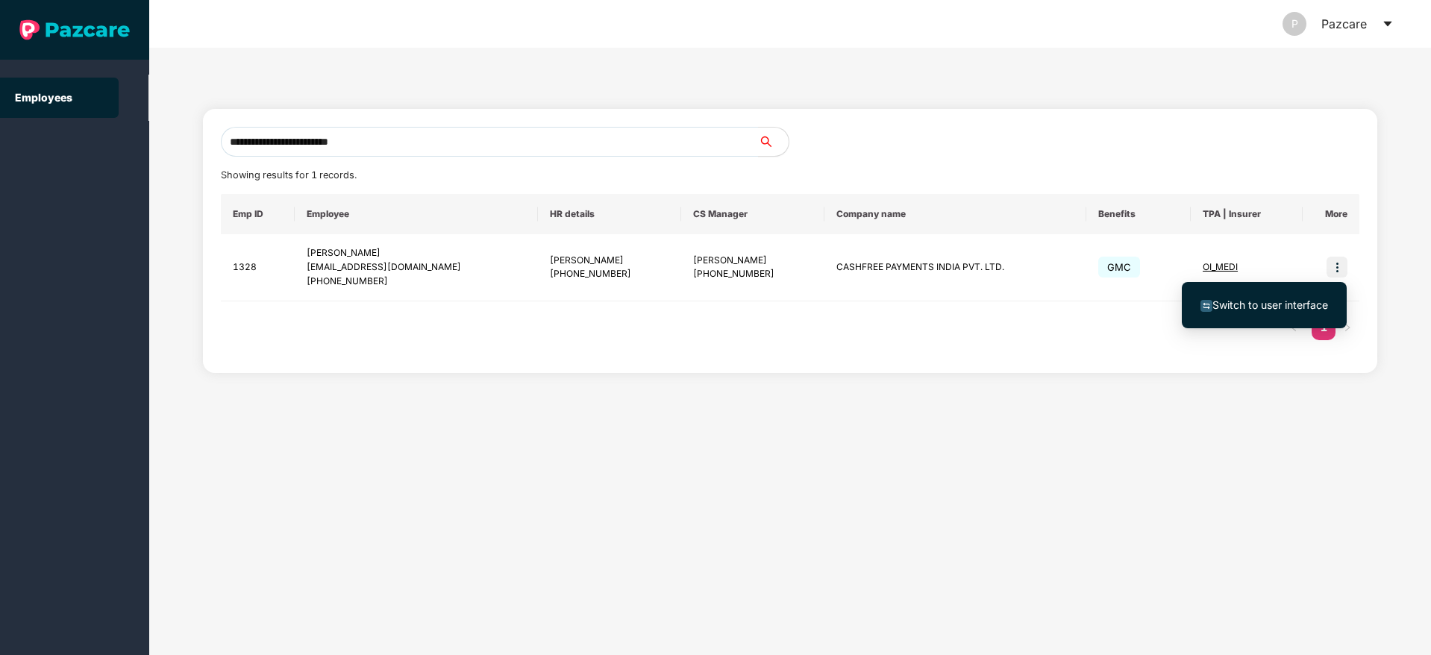
click at [1254, 311] on span "Switch to user interface" at bounding box center [1265, 305] width 128 height 16
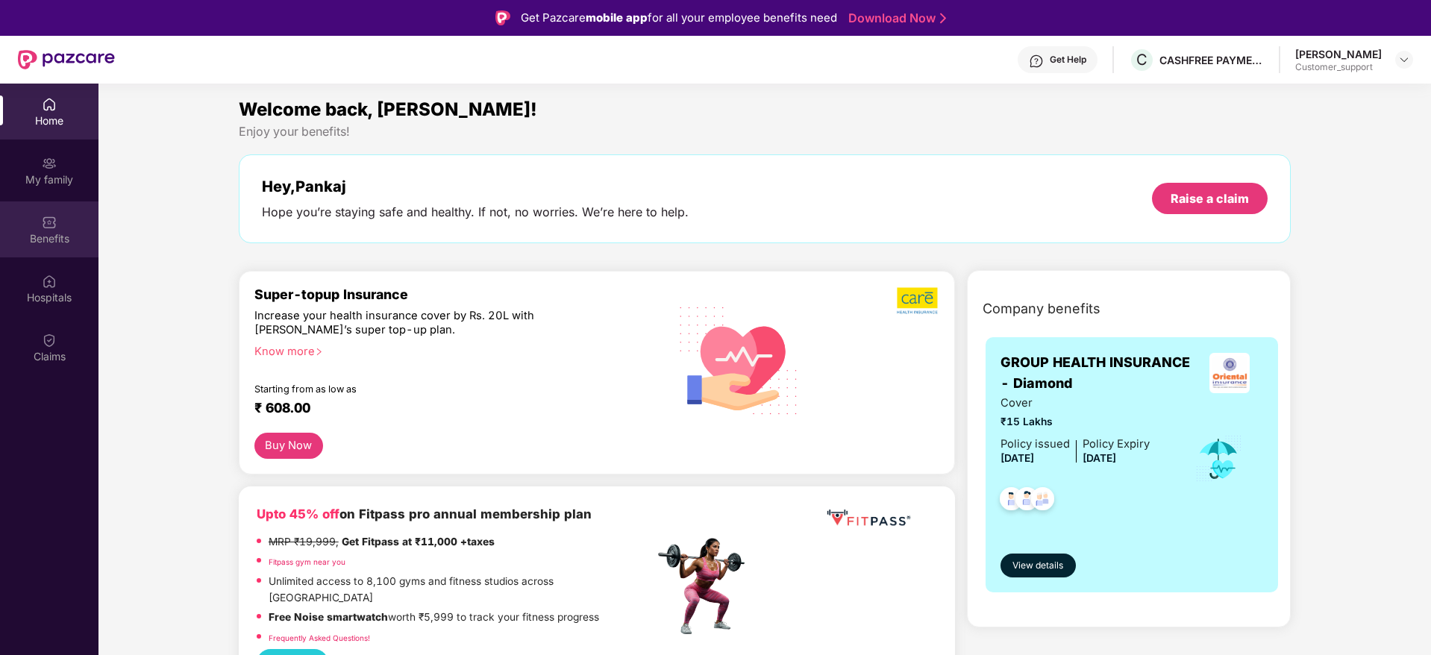
click at [21, 234] on div "Benefits" at bounding box center [49, 238] width 99 height 15
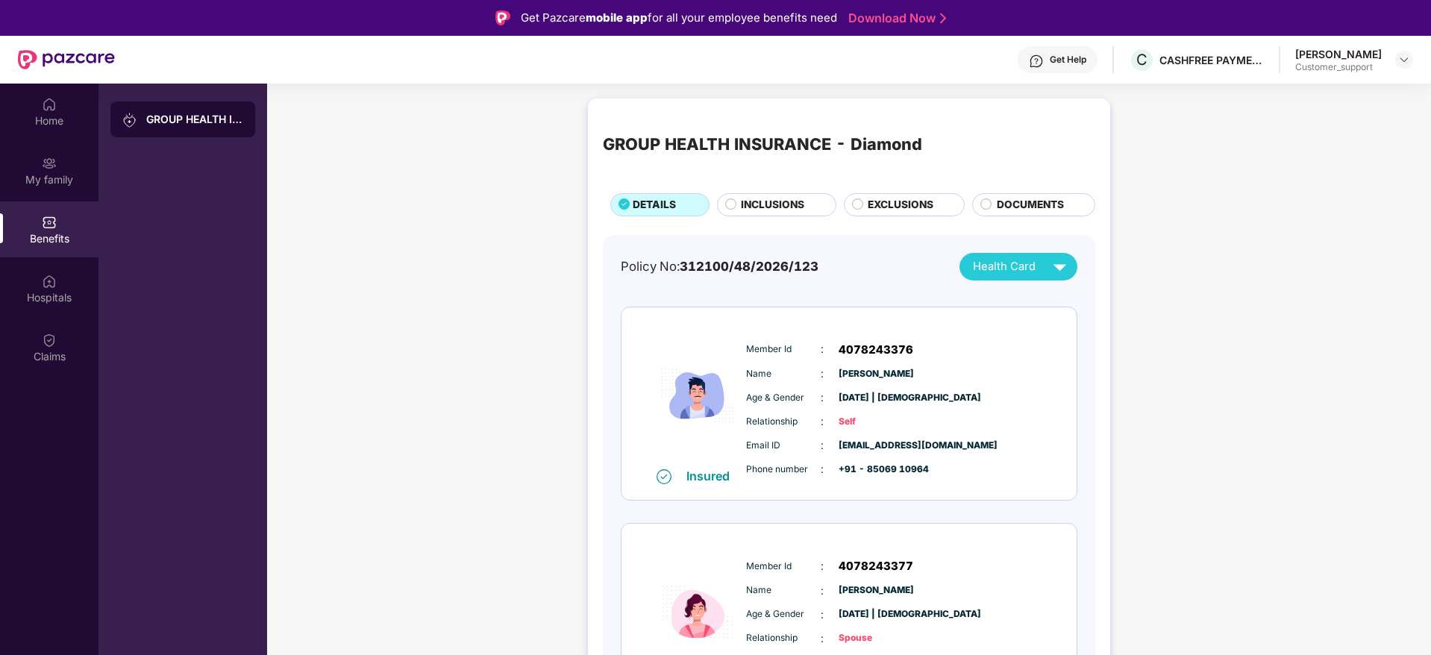
click at [777, 212] on span "INCLUSIONS" at bounding box center [772, 205] width 63 height 16
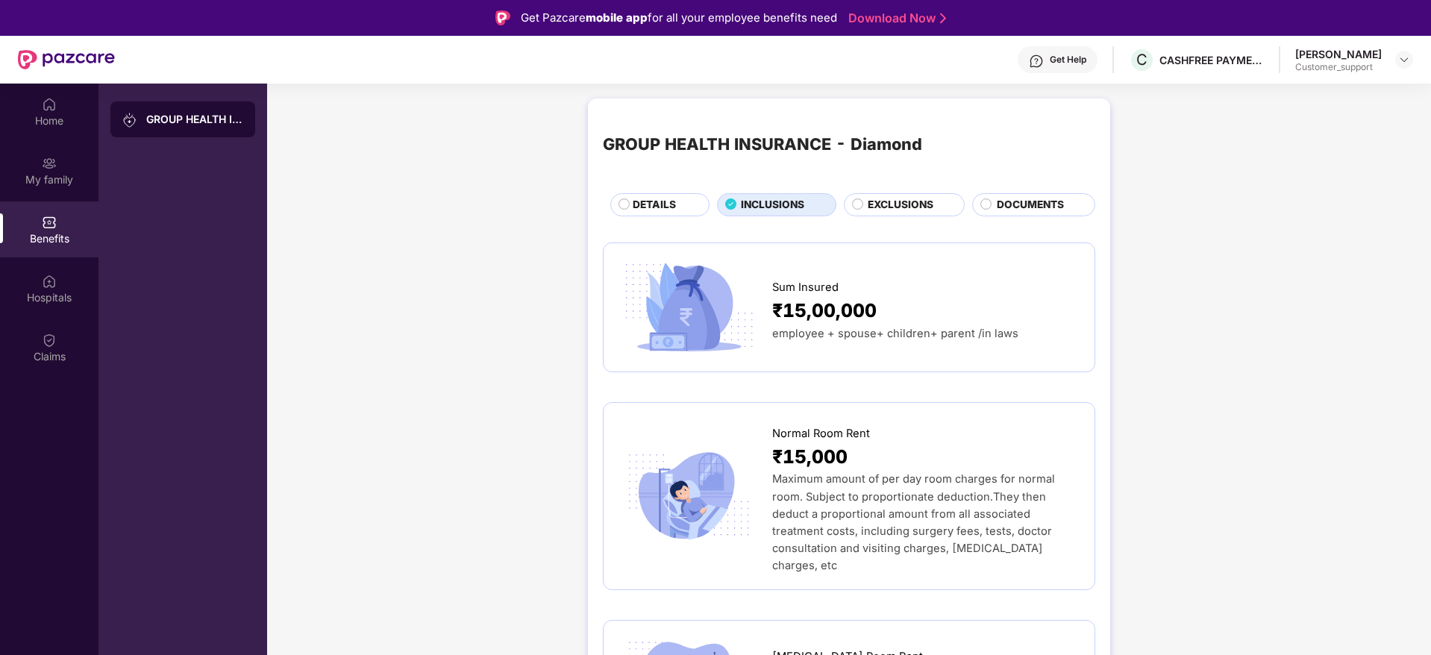
click at [881, 209] on span "EXCLUSIONS" at bounding box center [901, 205] width 66 height 16
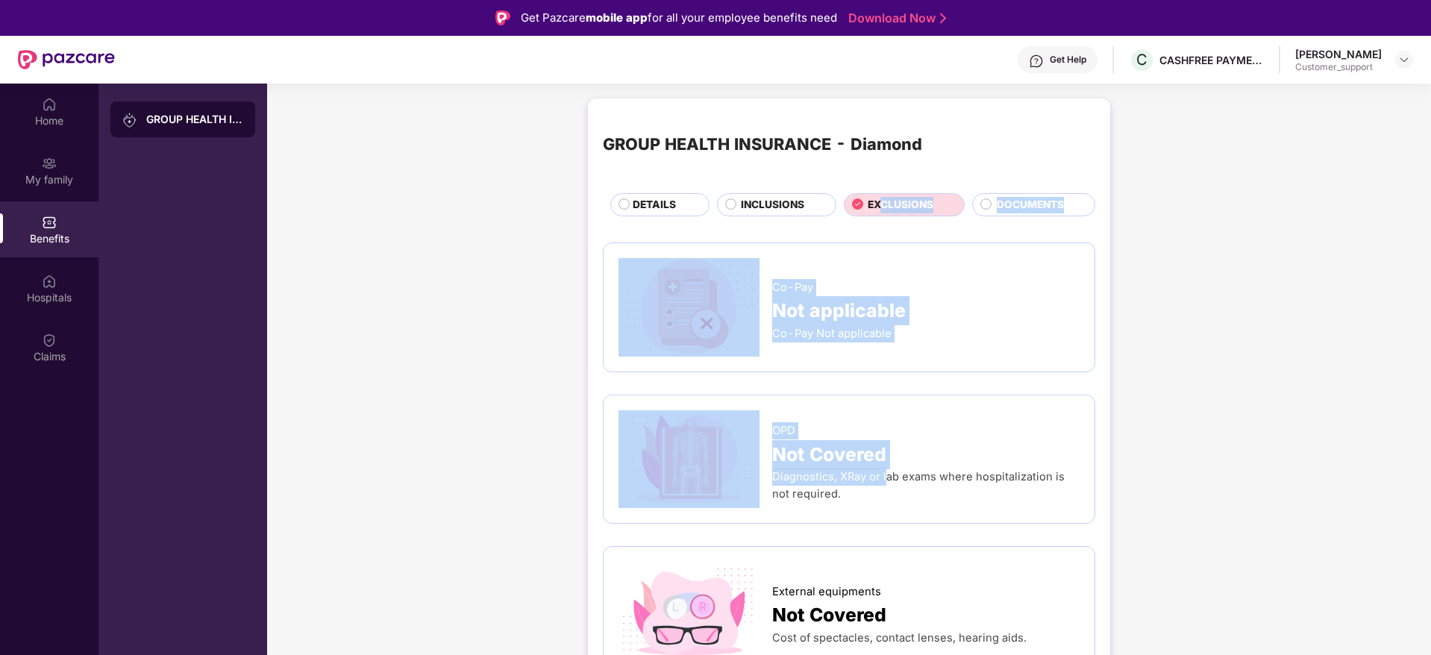
click at [884, 483] on span "Diagnostics, XRay or lab exams where hospitalization is not required." at bounding box center [918, 485] width 293 height 31
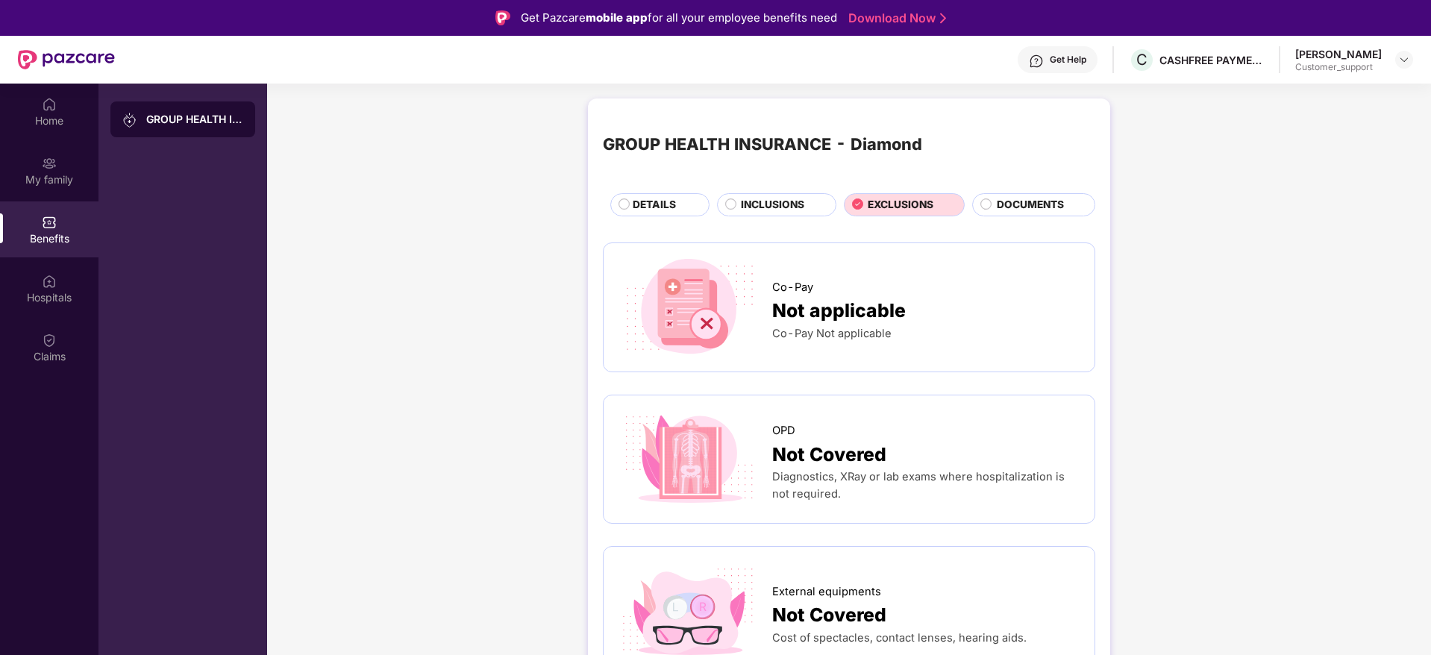
click at [660, 206] on span "DETAILS" at bounding box center [654, 205] width 43 height 16
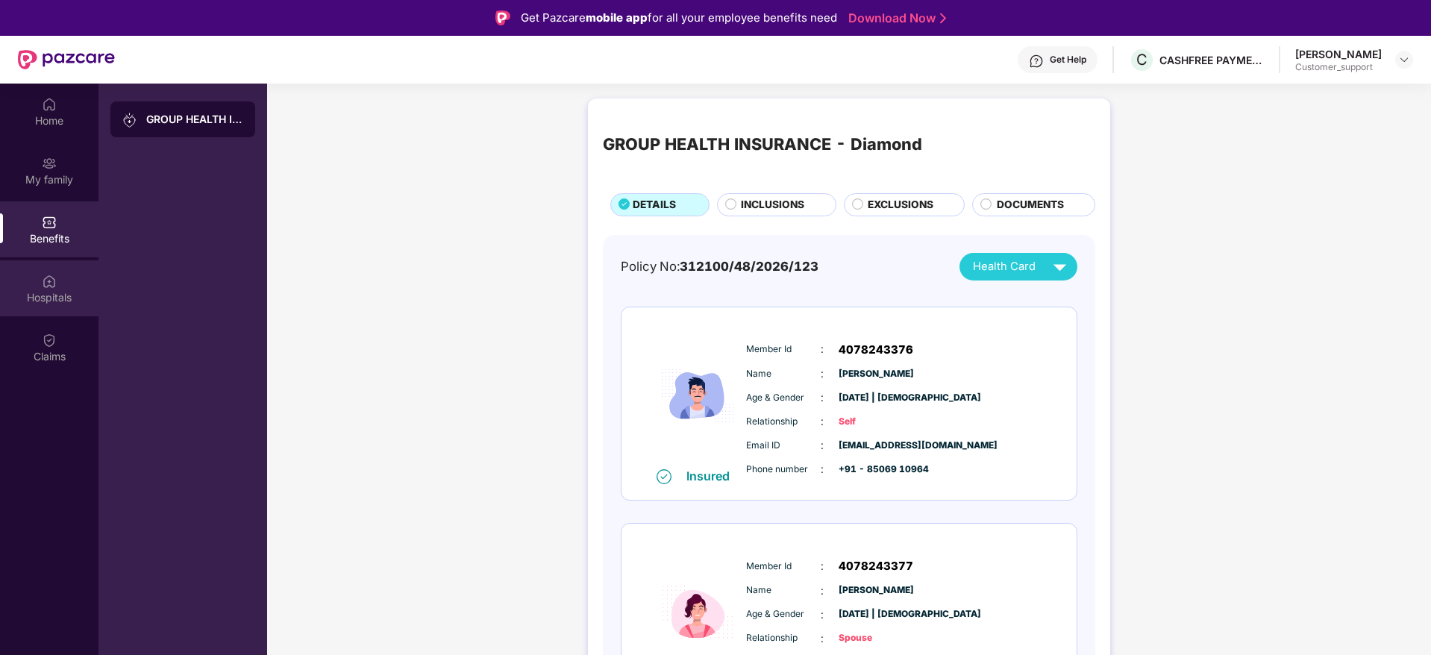
click at [59, 300] on div "Hospitals" at bounding box center [49, 297] width 99 height 15
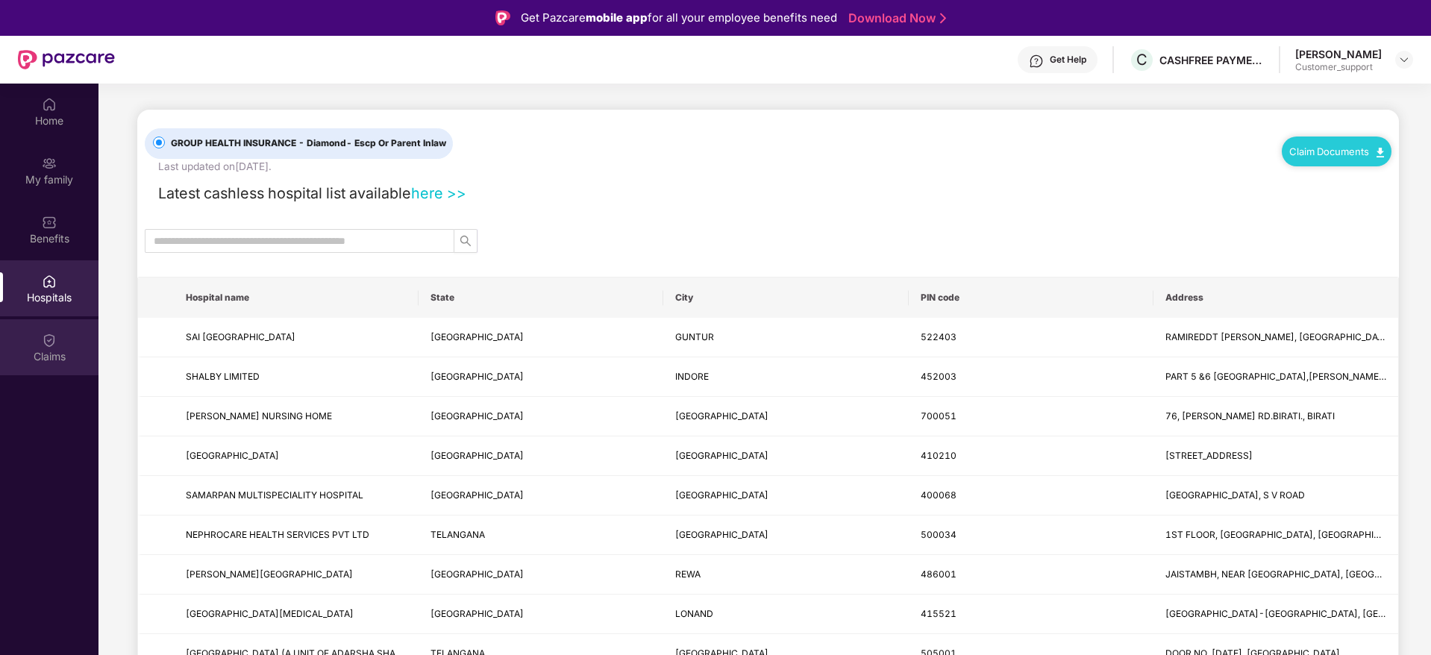
click at [55, 353] on div "Claims" at bounding box center [49, 356] width 99 height 15
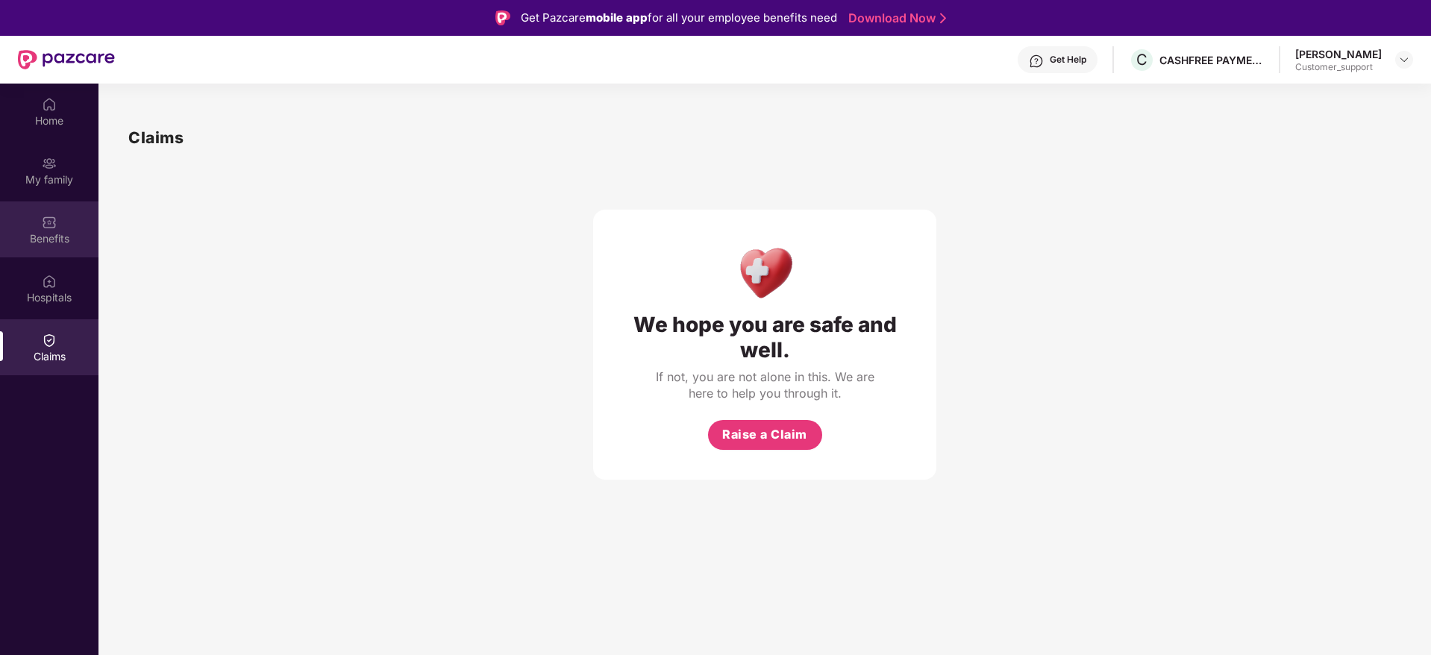
click at [26, 228] on div "Benefits" at bounding box center [49, 229] width 99 height 56
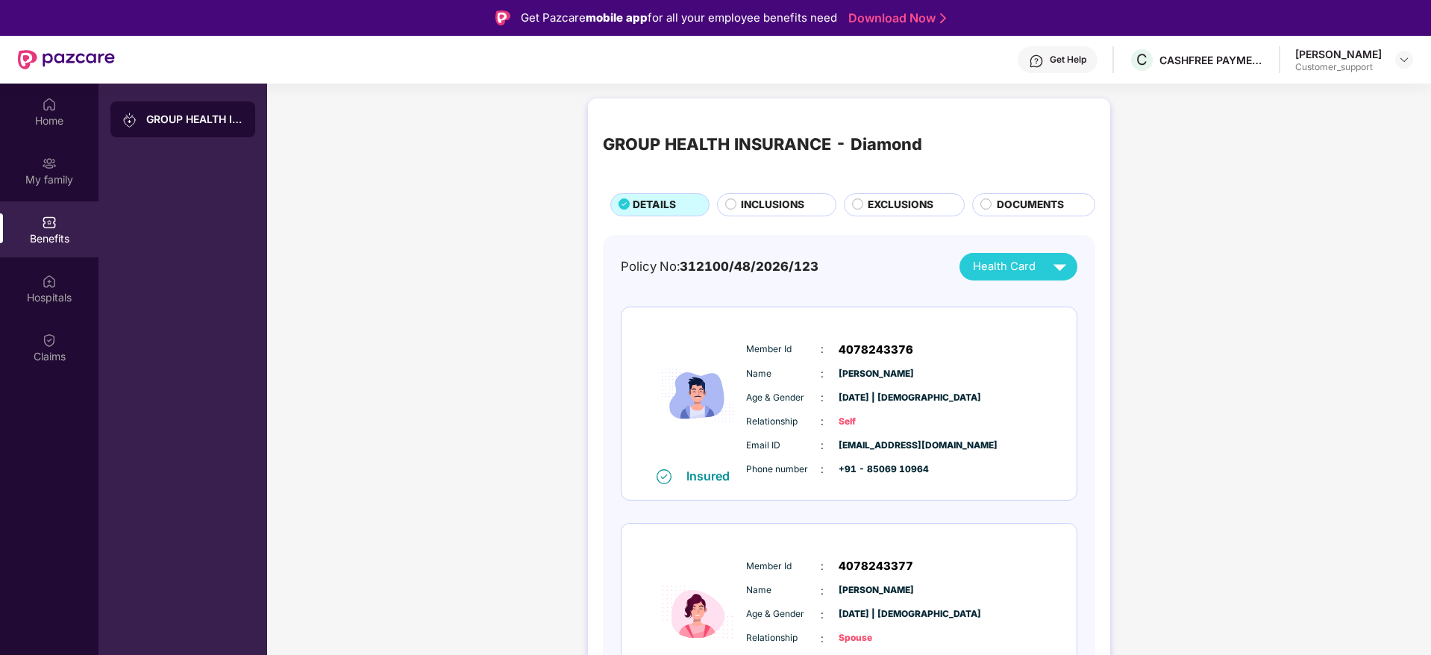
click at [770, 209] on span "INCLUSIONS" at bounding box center [772, 205] width 63 height 16
